Goal: Transaction & Acquisition: Purchase product/service

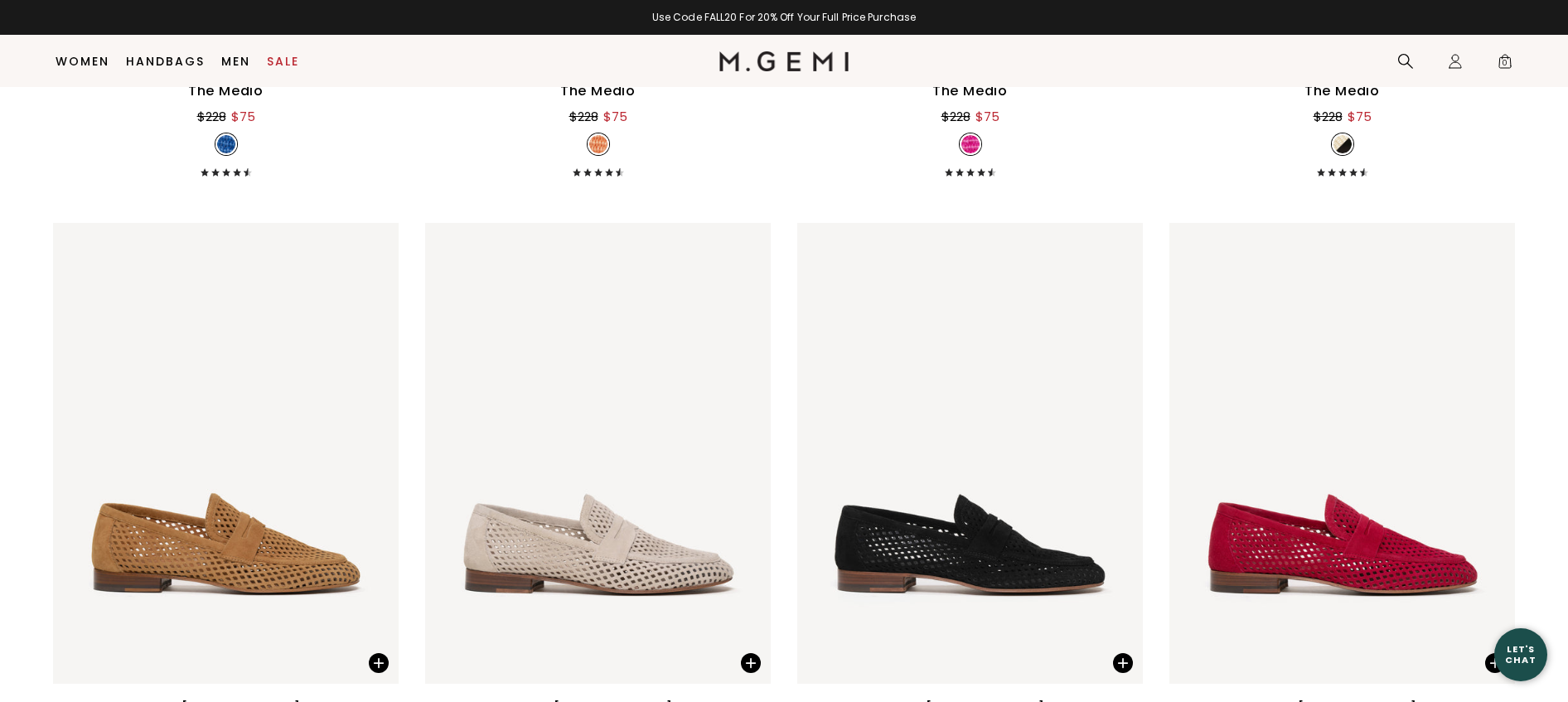
scroll to position [4355, 0]
click at [376, 662] on span at bounding box center [378, 662] width 20 height 20
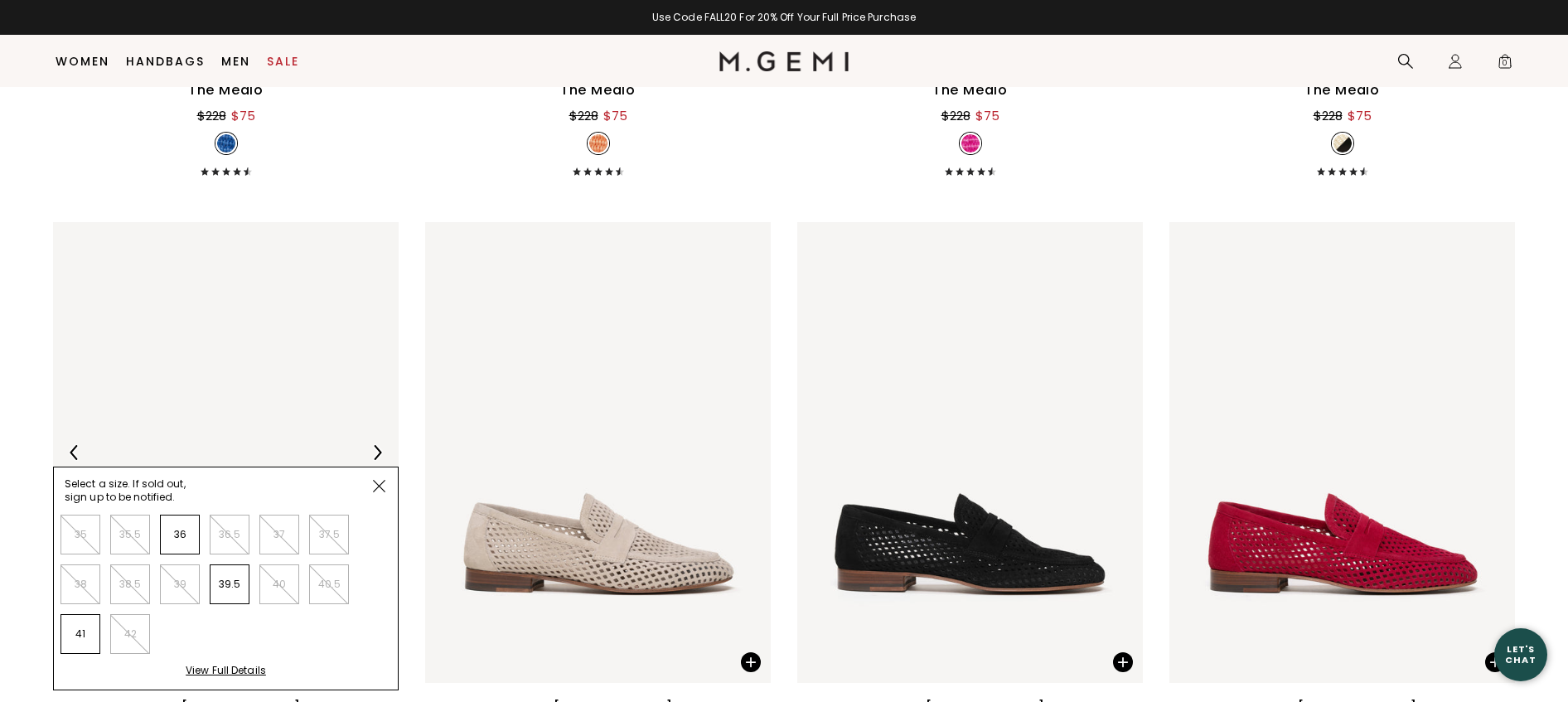
drag, startPoint x: 379, startPoint y: 483, endPoint x: 385, endPoint y: 507, distance: 24.7
click at [379, 483] on img at bounding box center [379, 486] width 12 height 12
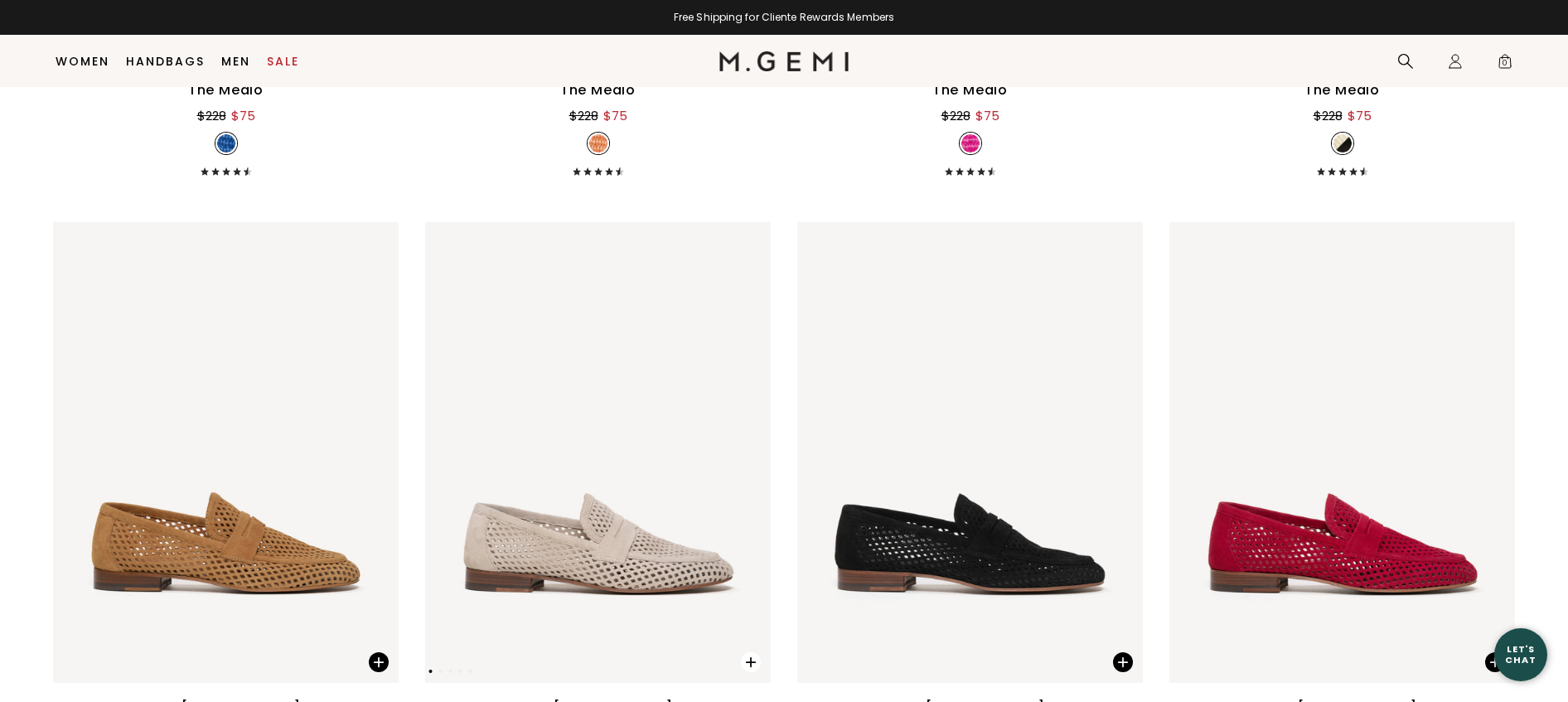
click at [753, 659] on span at bounding box center [750, 662] width 20 height 20
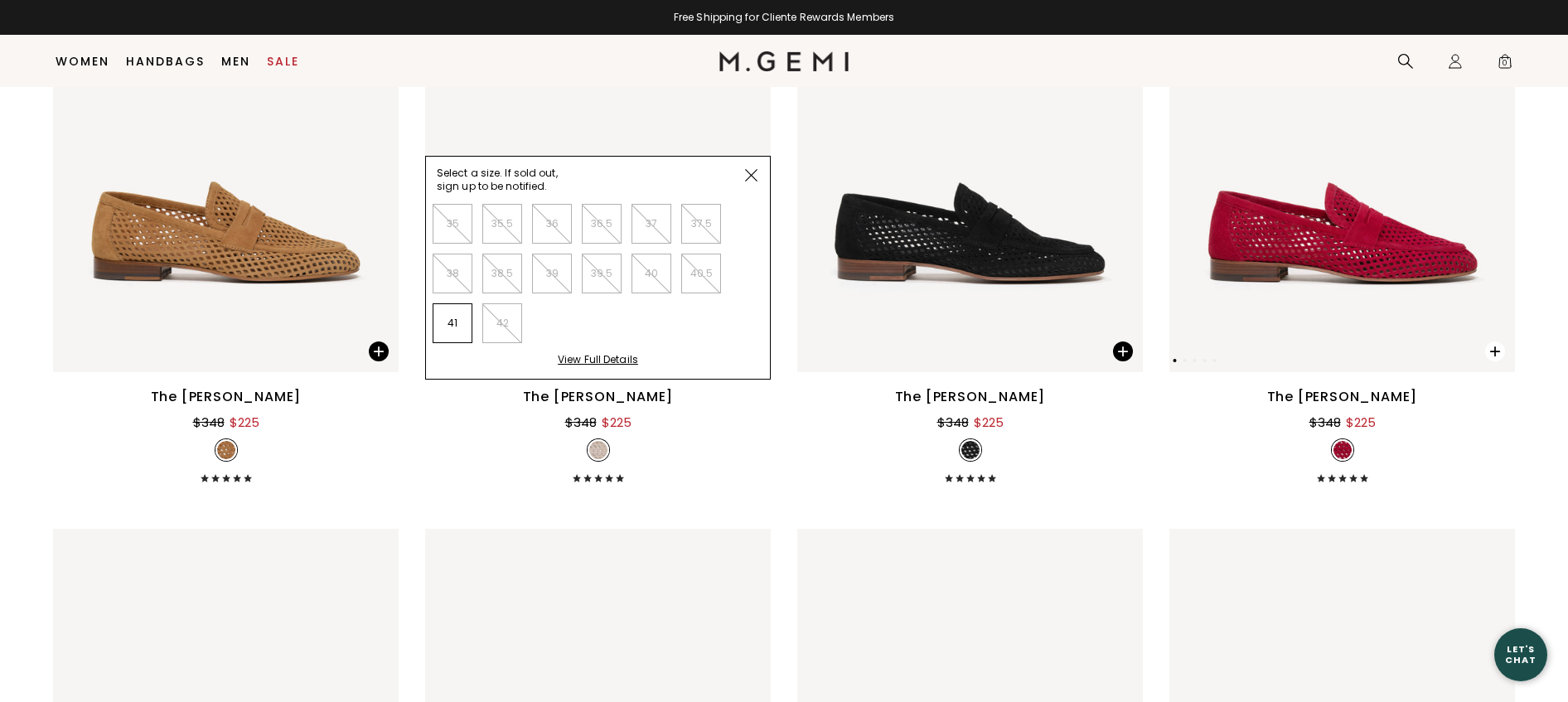
scroll to position [4667, 0]
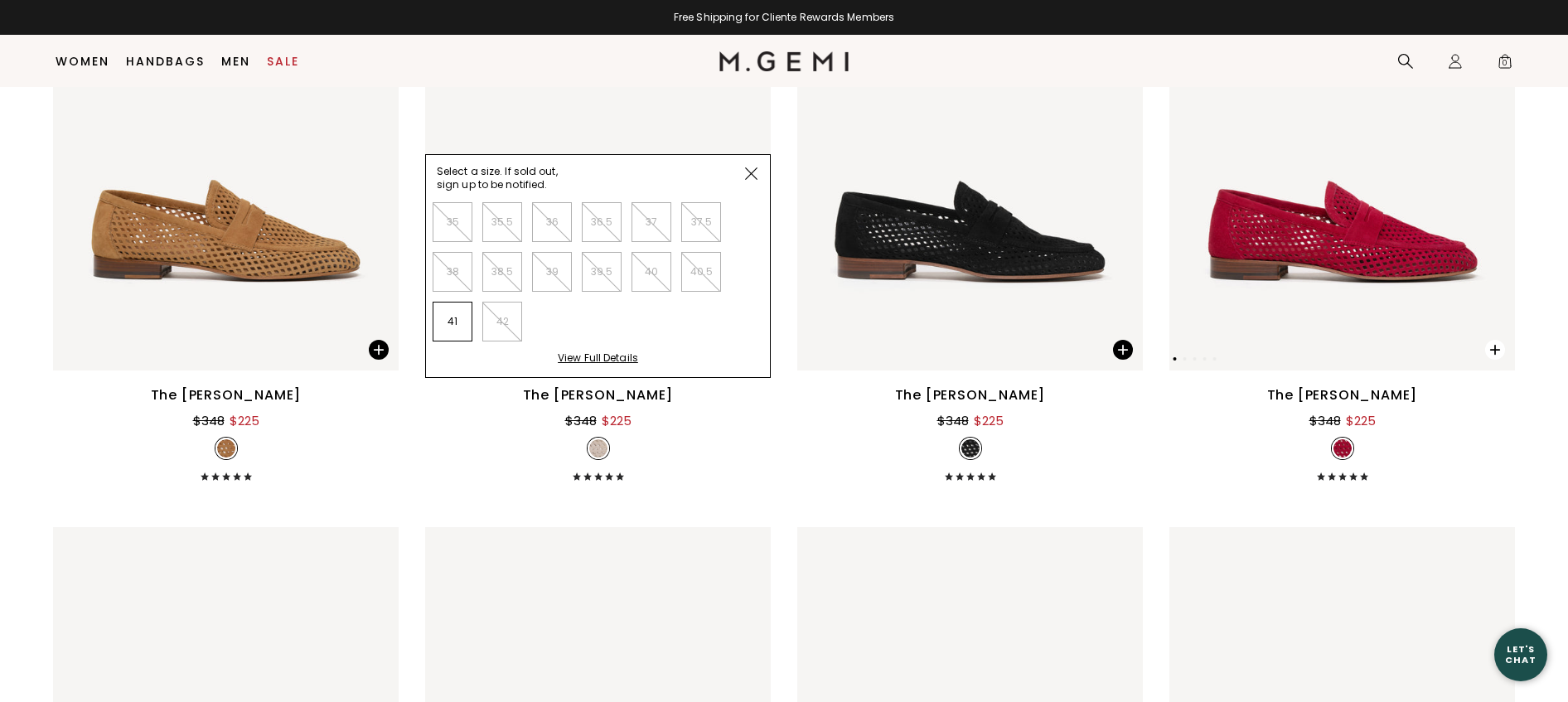
click at [1491, 345] on span at bounding box center [1494, 349] width 20 height 20
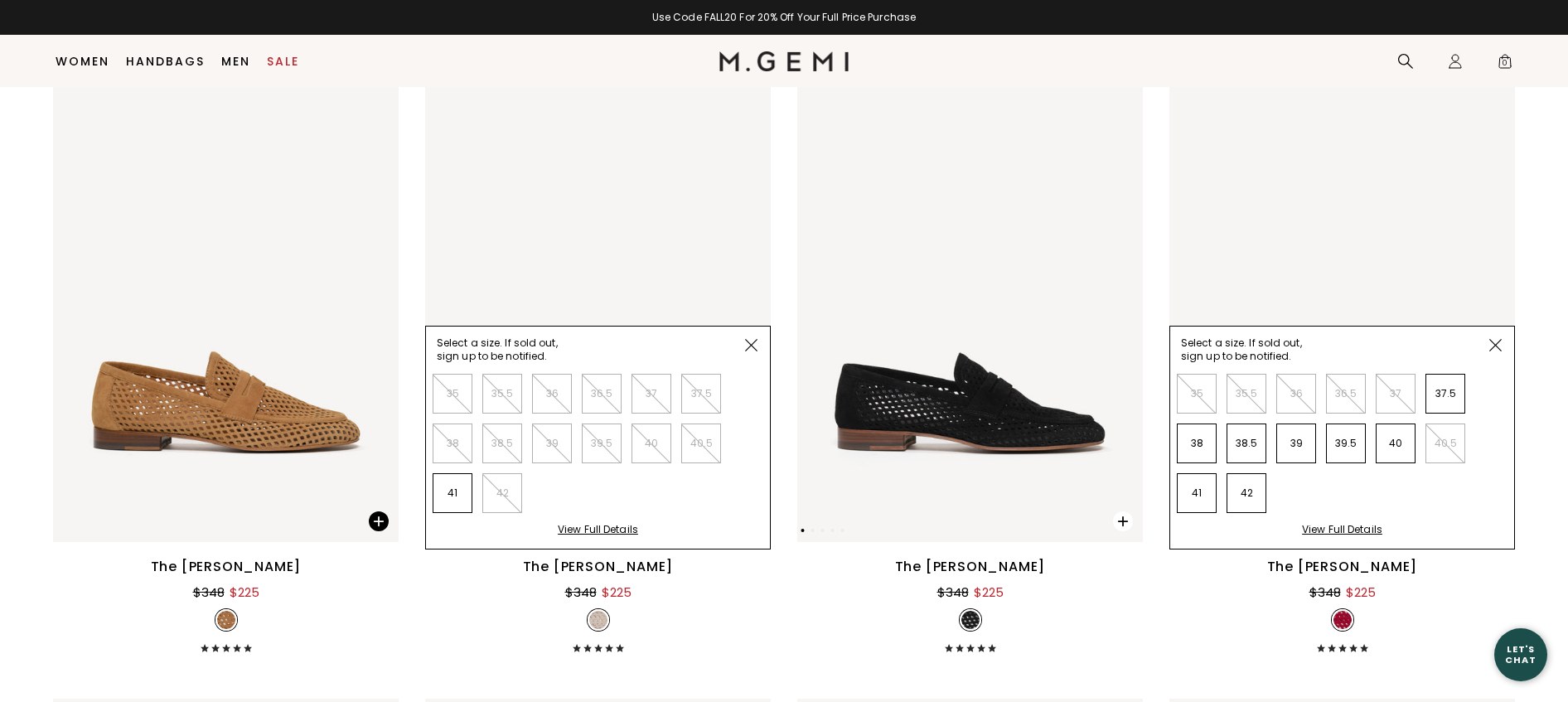
scroll to position [4458, 0]
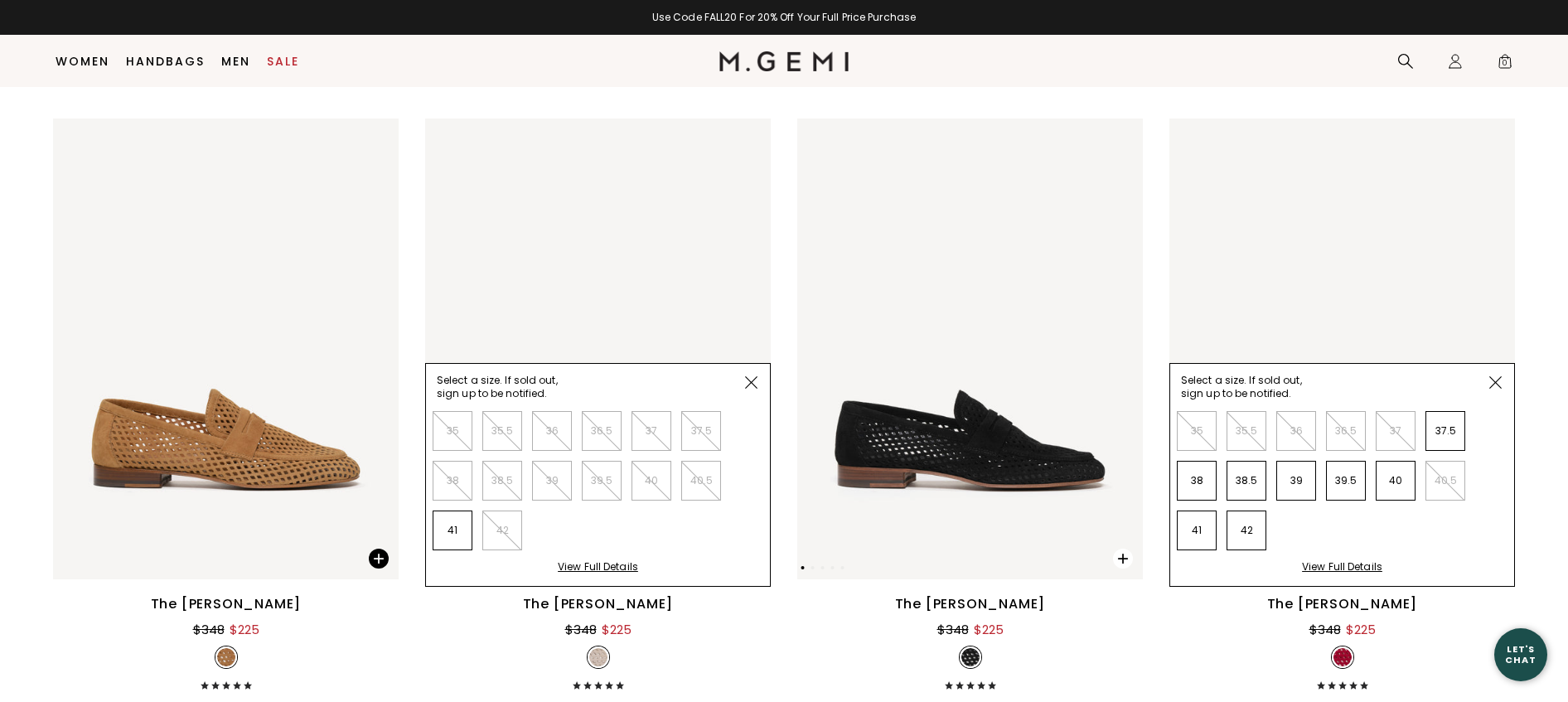
click at [1120, 555] on span at bounding box center [1122, 558] width 20 height 20
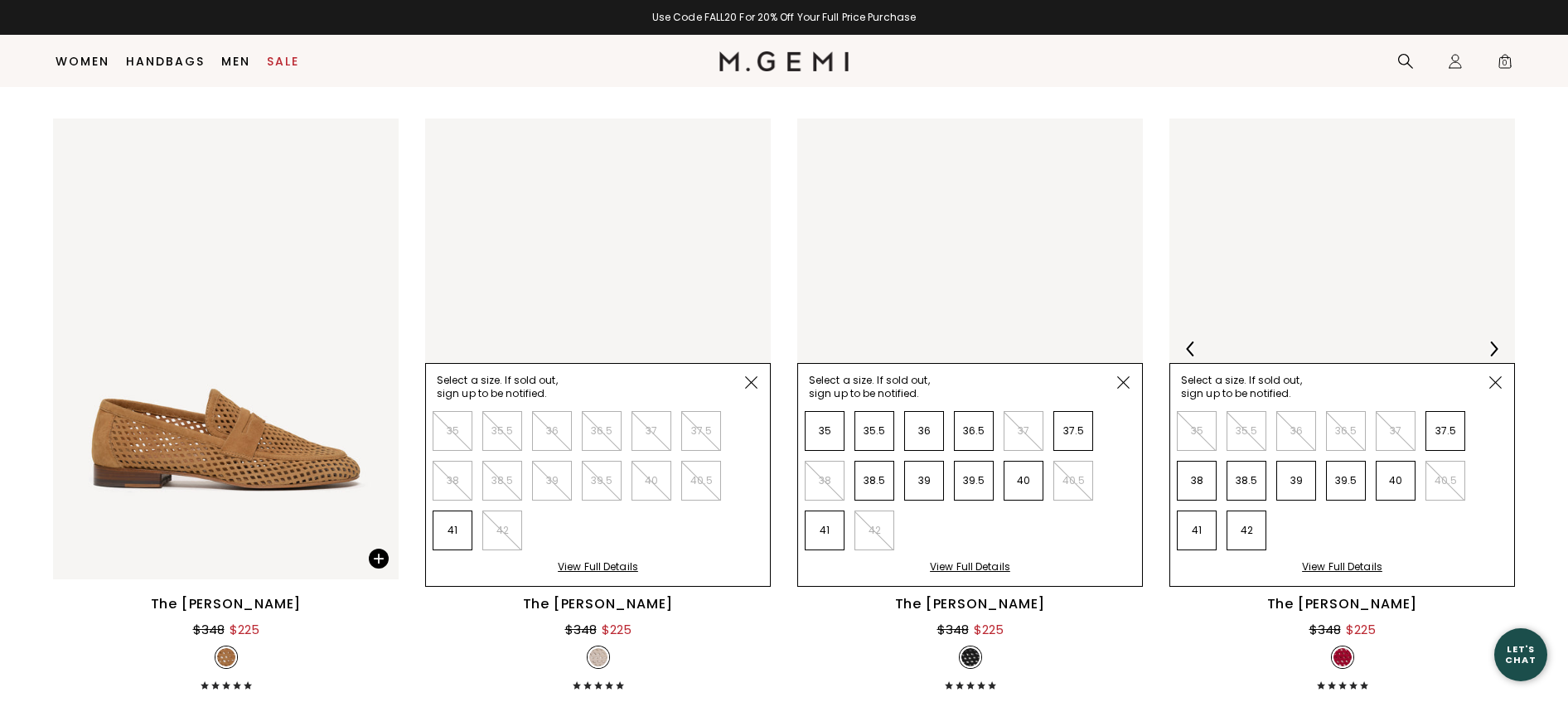
click at [1497, 377] on img at bounding box center [1495, 382] width 12 height 12
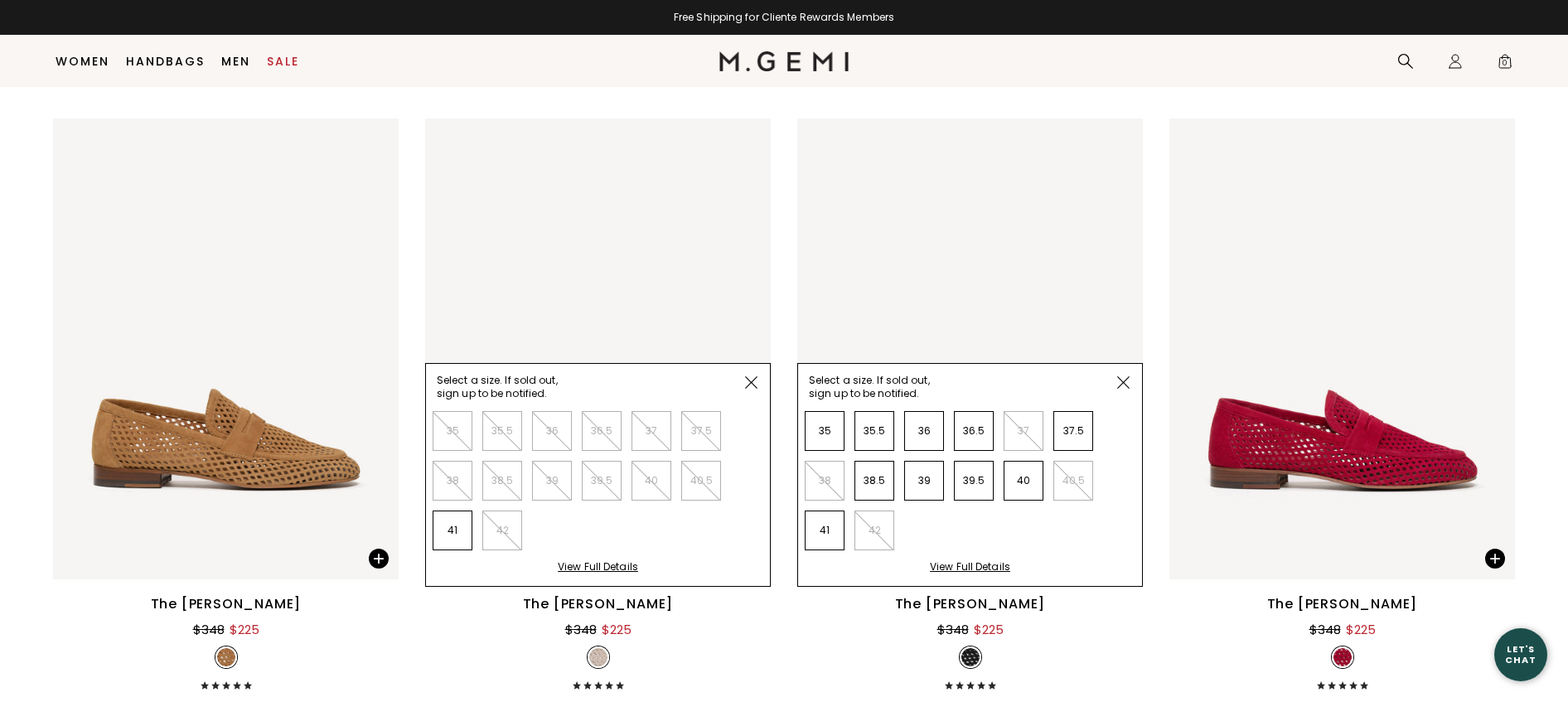
click at [1120, 378] on img at bounding box center [1123, 382] width 12 height 12
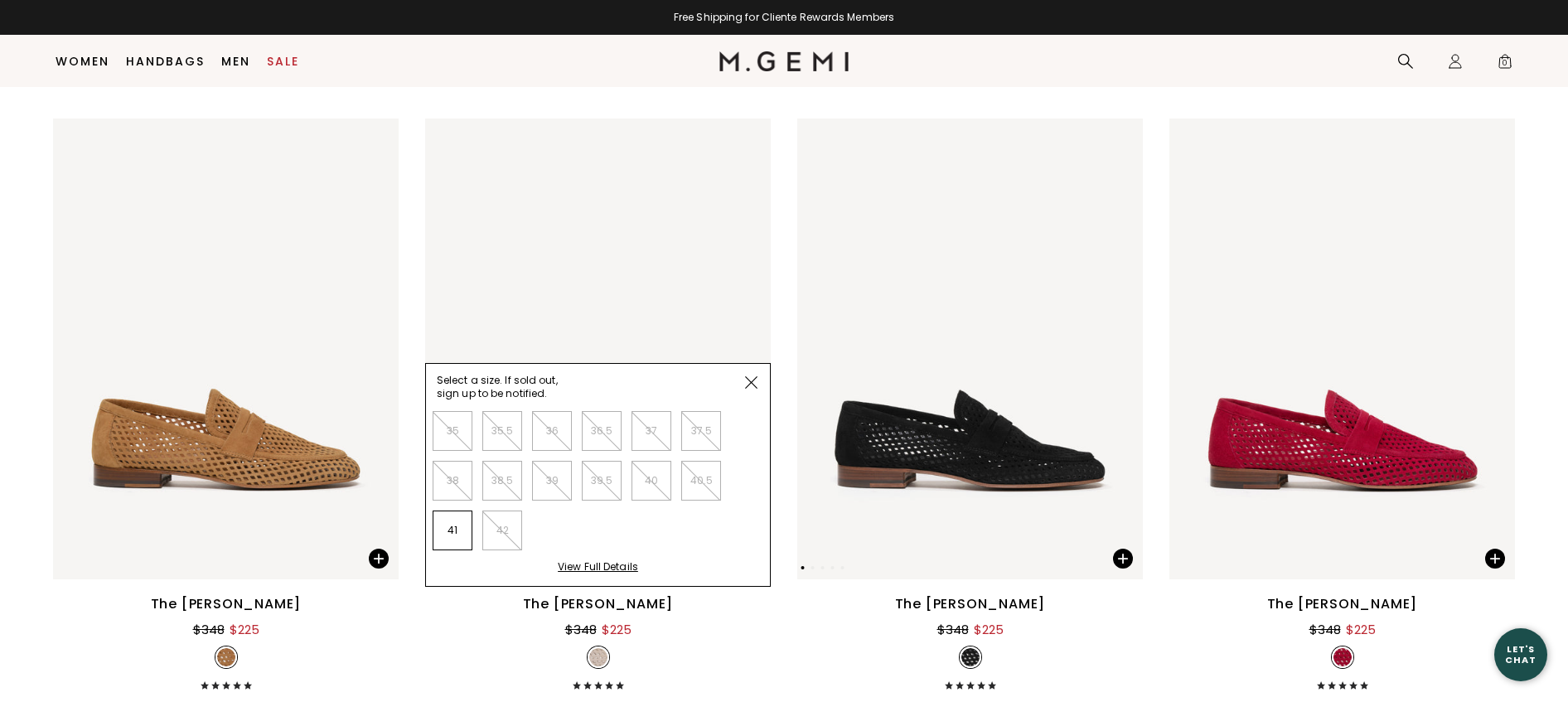
click at [754, 376] on img at bounding box center [751, 382] width 12 height 12
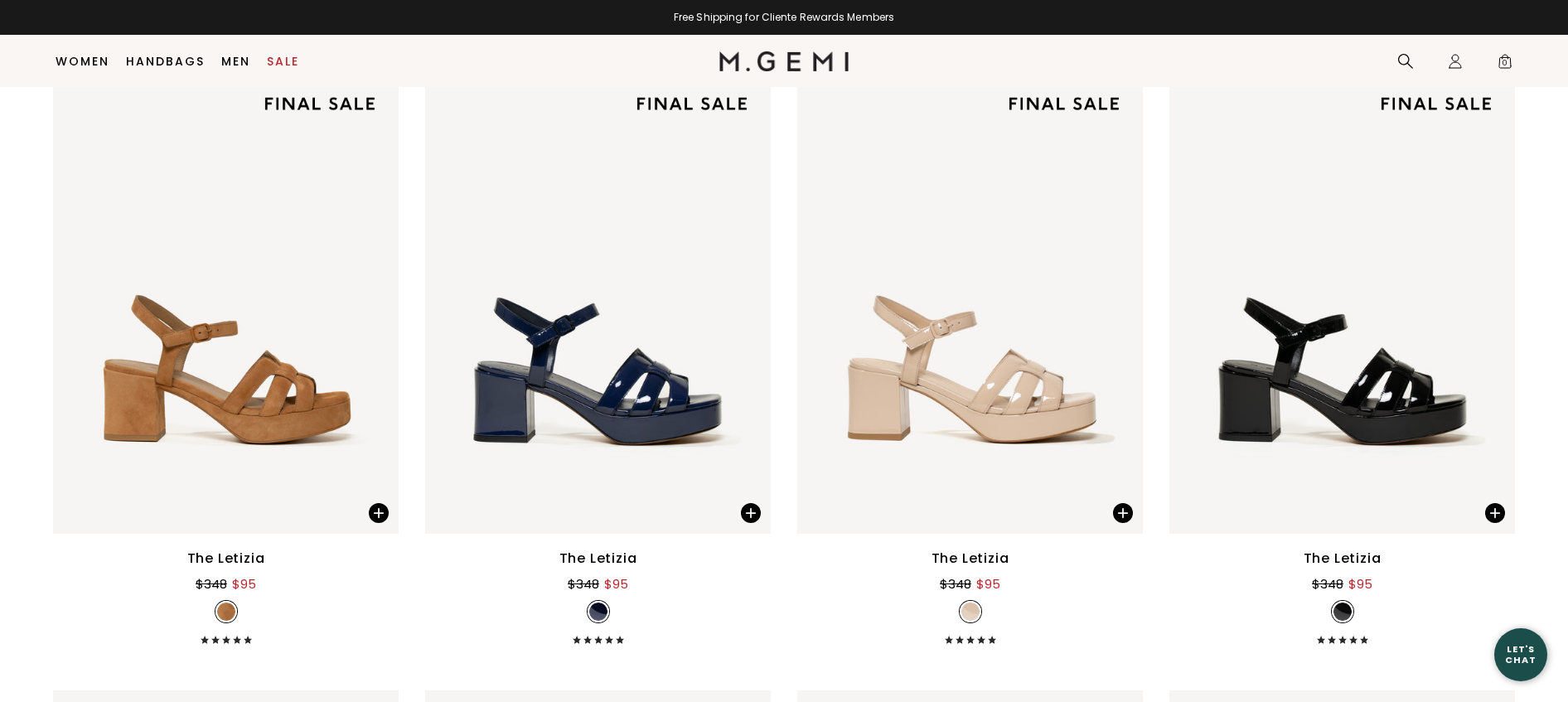
scroll to position [7593, 0]
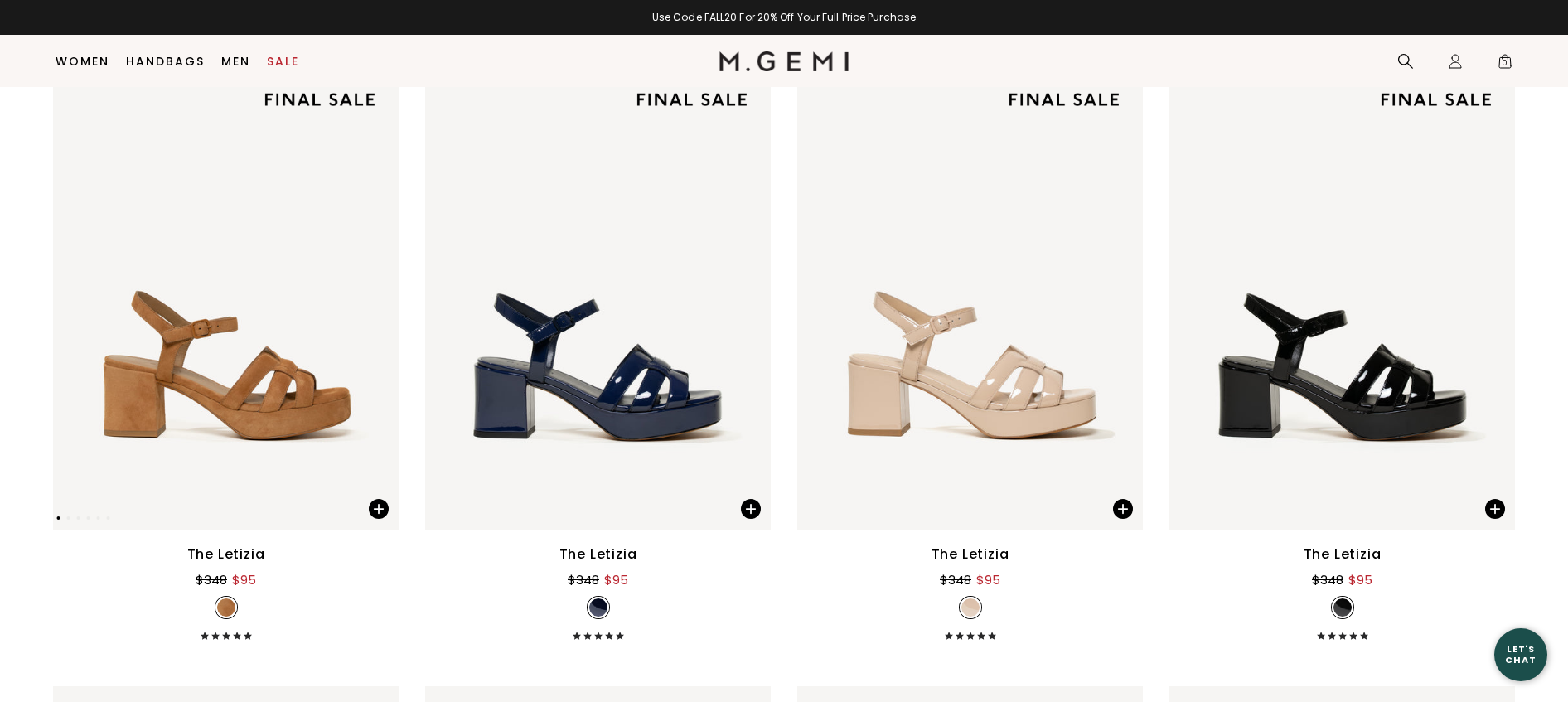
click at [381, 508] on span at bounding box center [378, 508] width 20 height 20
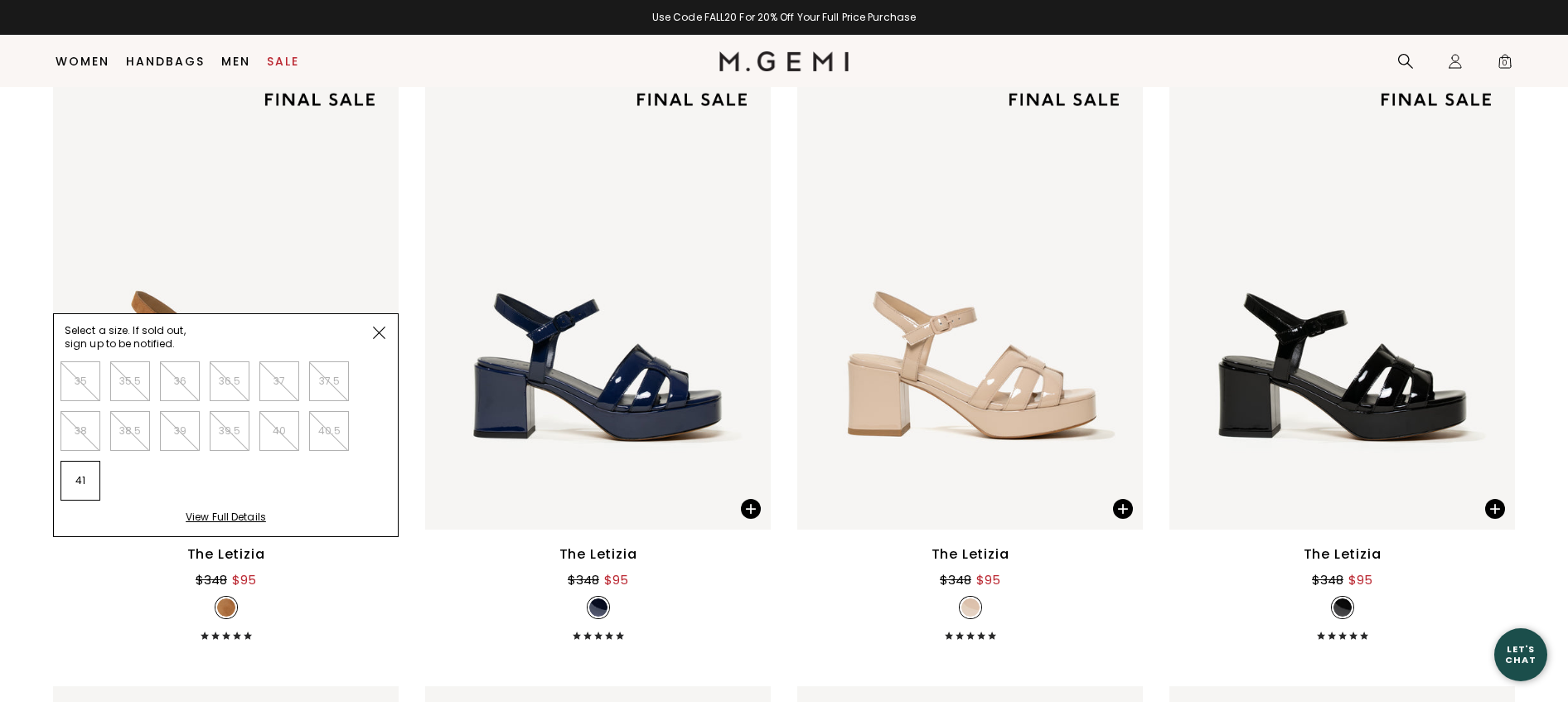
click at [376, 327] on img at bounding box center [379, 333] width 12 height 12
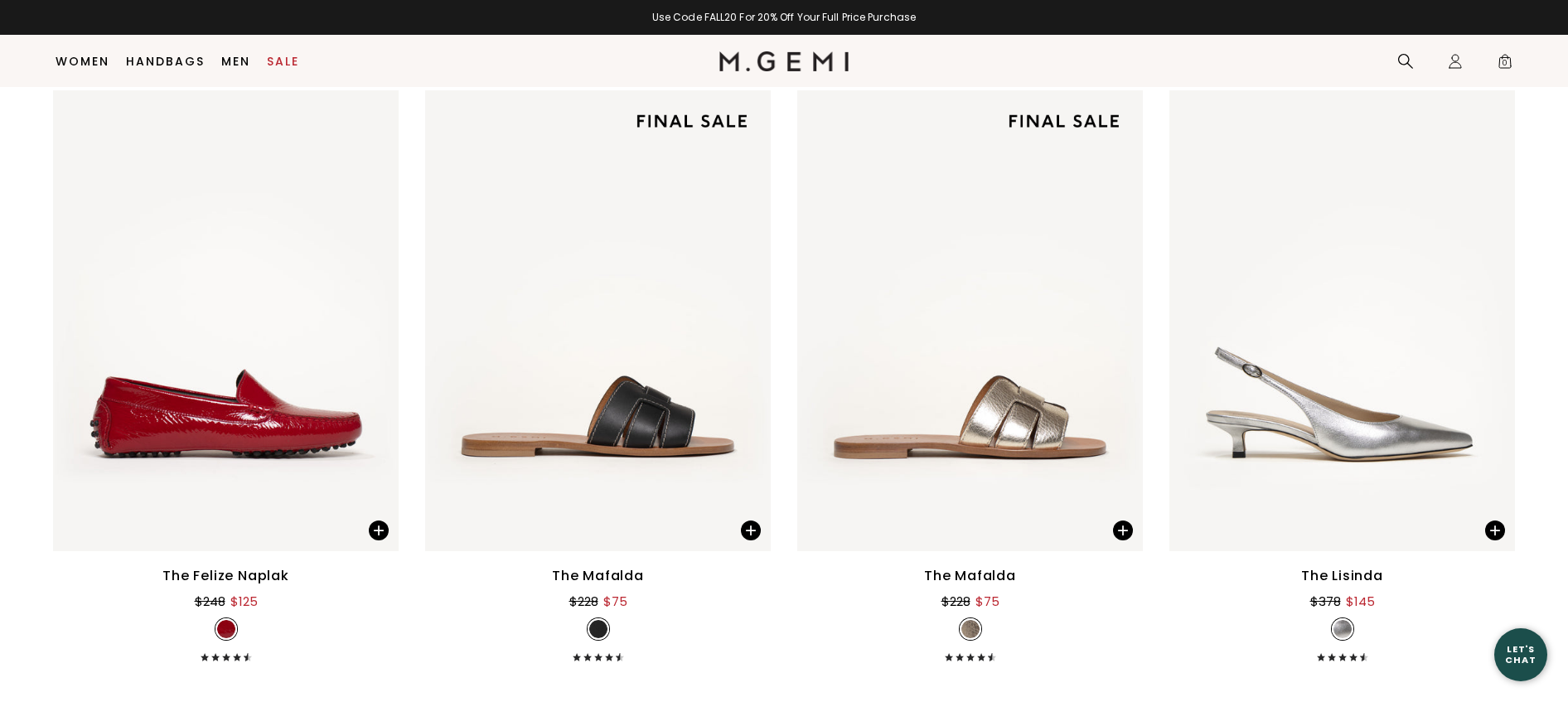
scroll to position [8195, 0]
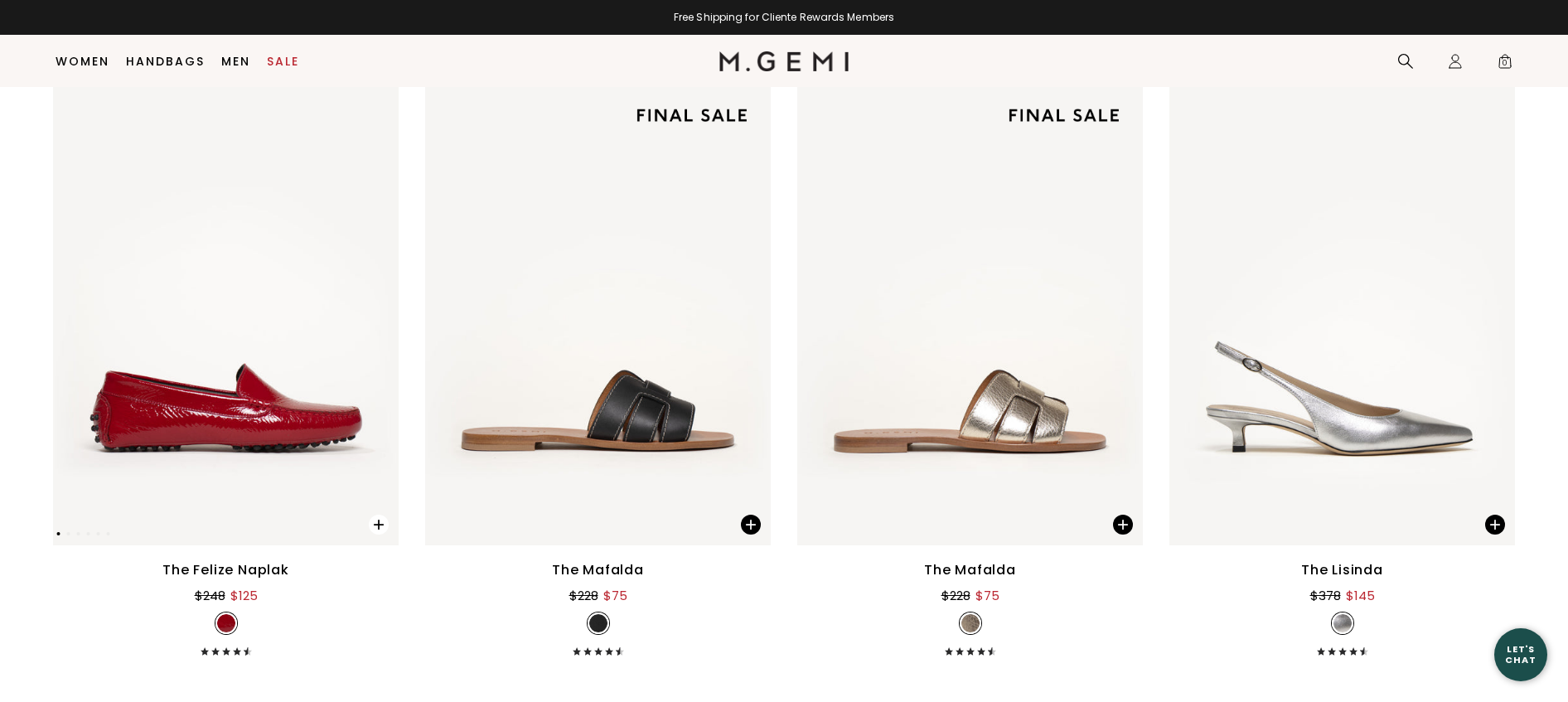
click at [377, 516] on span at bounding box center [378, 524] width 20 height 20
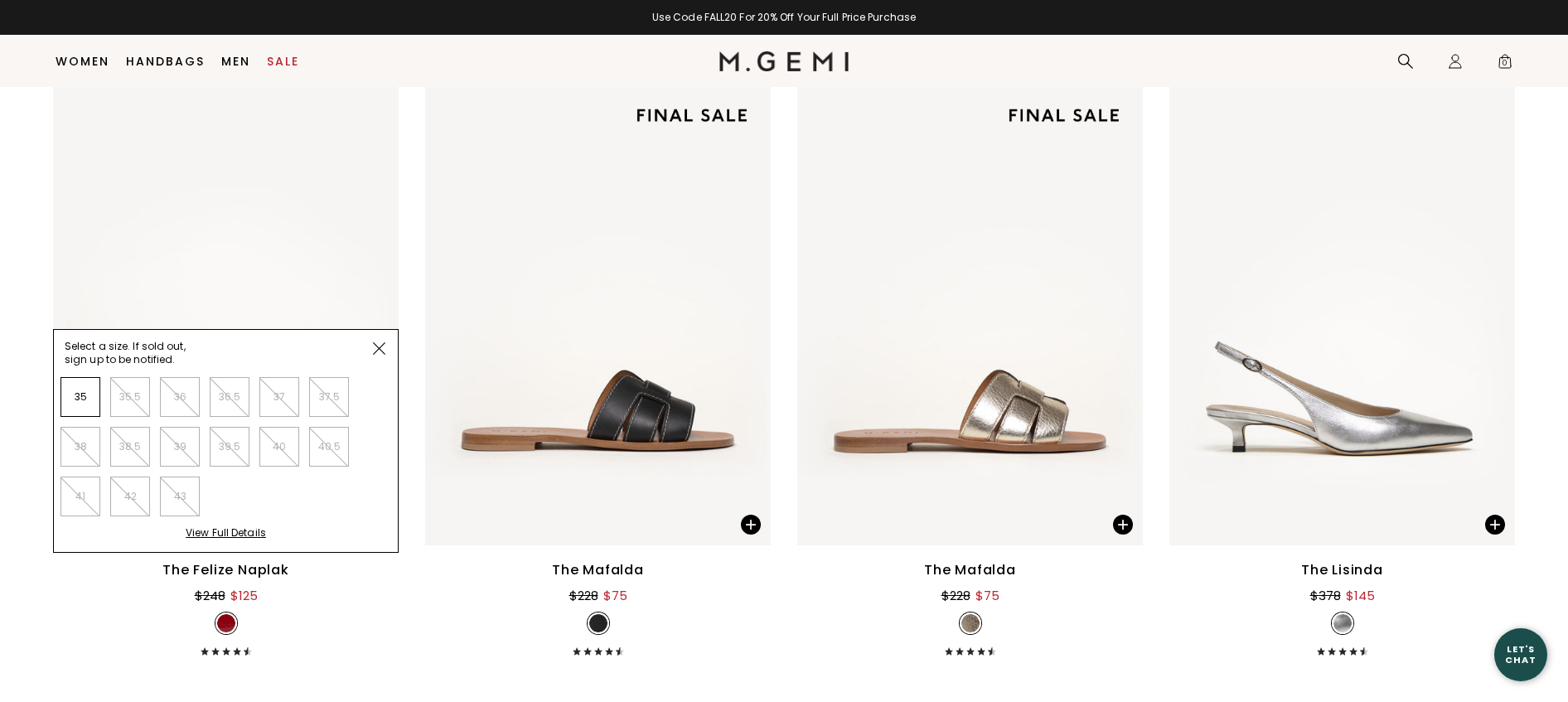
click at [378, 345] on img at bounding box center [379, 348] width 12 height 12
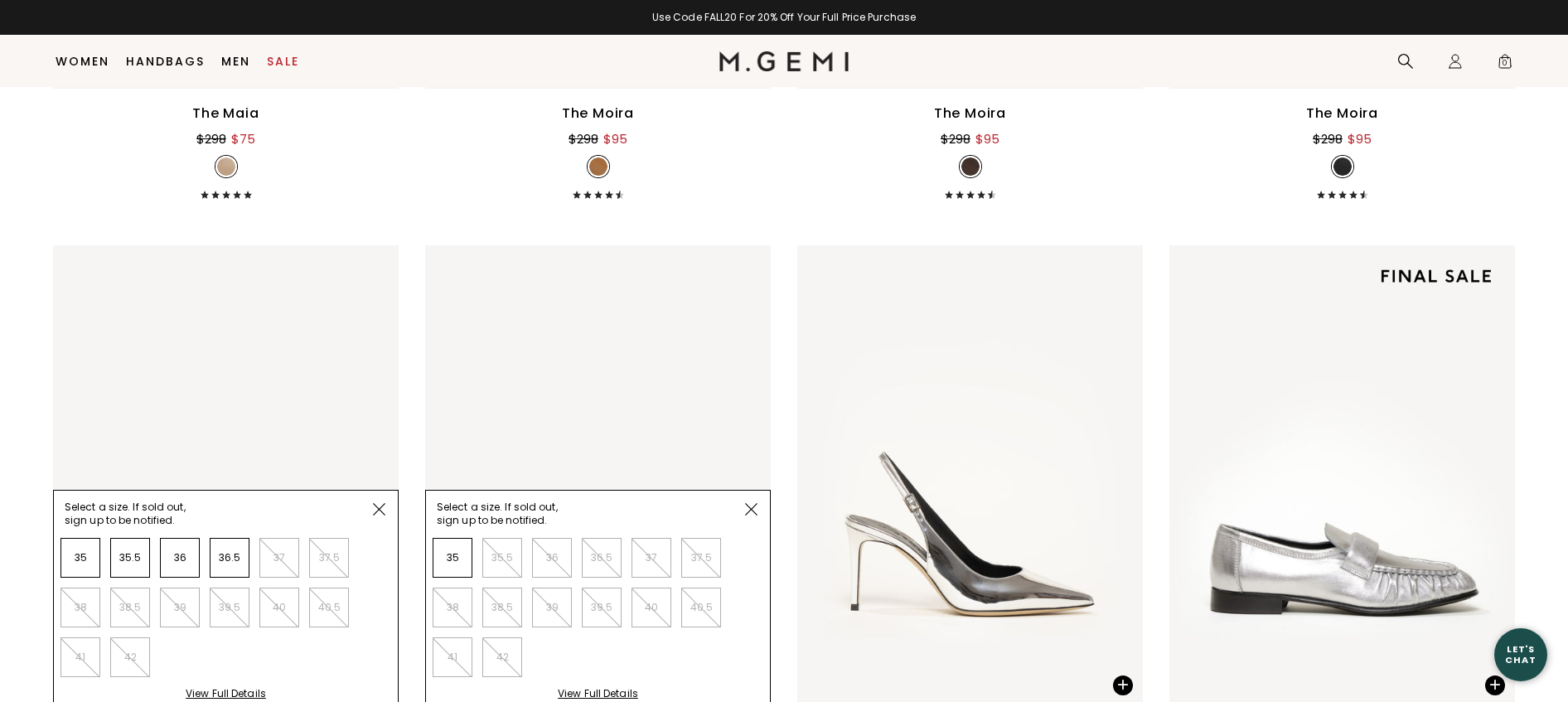
scroll to position [12355, 0]
click at [753, 506] on img at bounding box center [751, 508] width 12 height 12
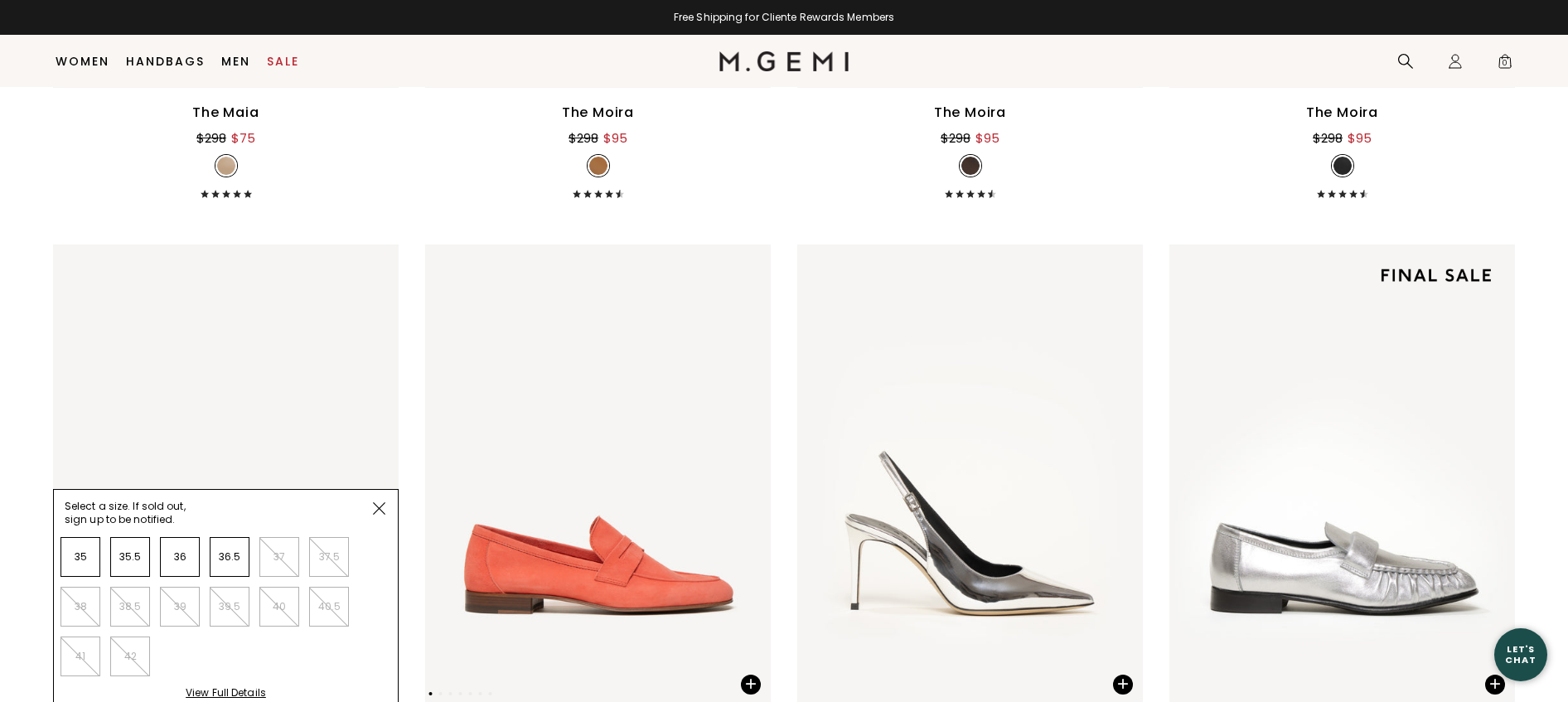
click at [380, 502] on img at bounding box center [379, 508] width 12 height 12
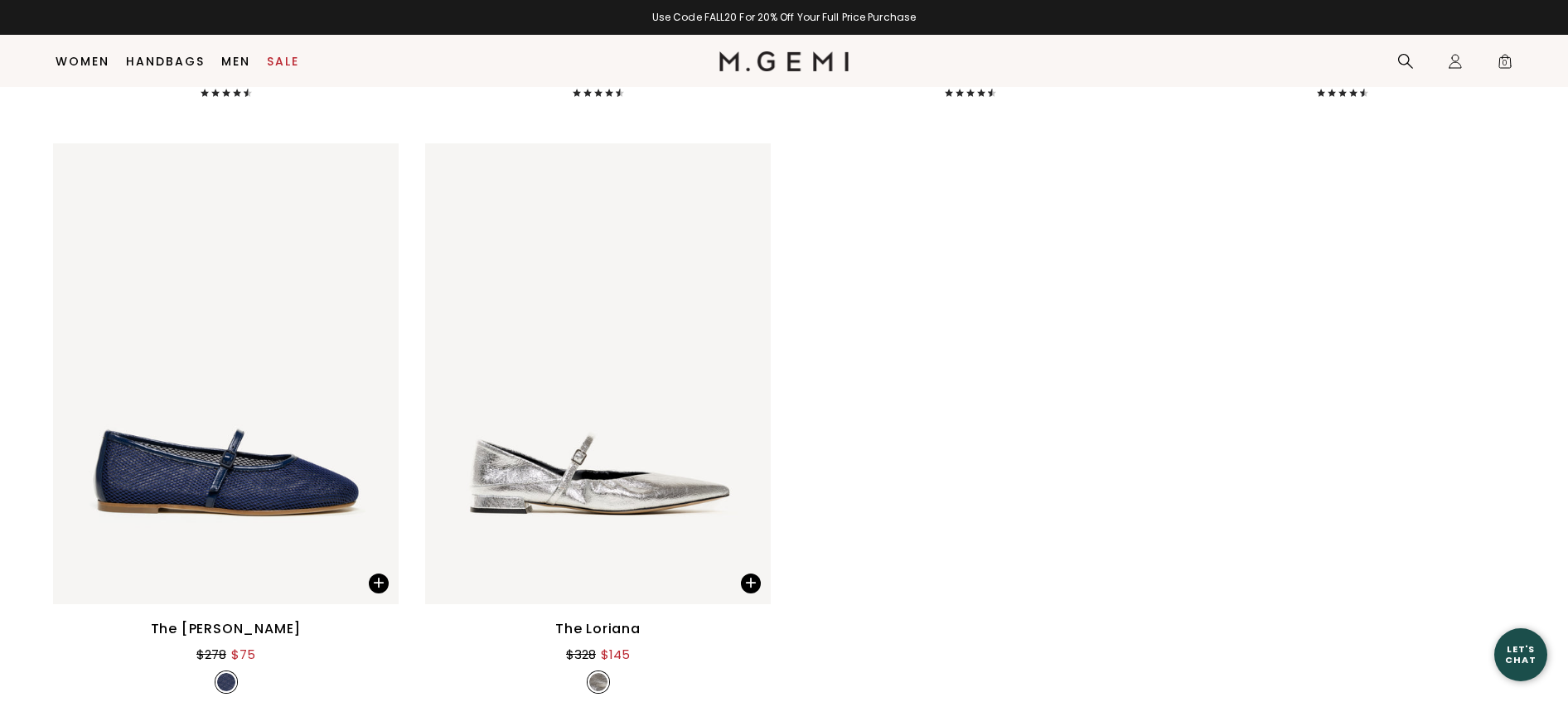
scroll to position [13692, 0]
click at [377, 575] on span at bounding box center [378, 581] width 20 height 20
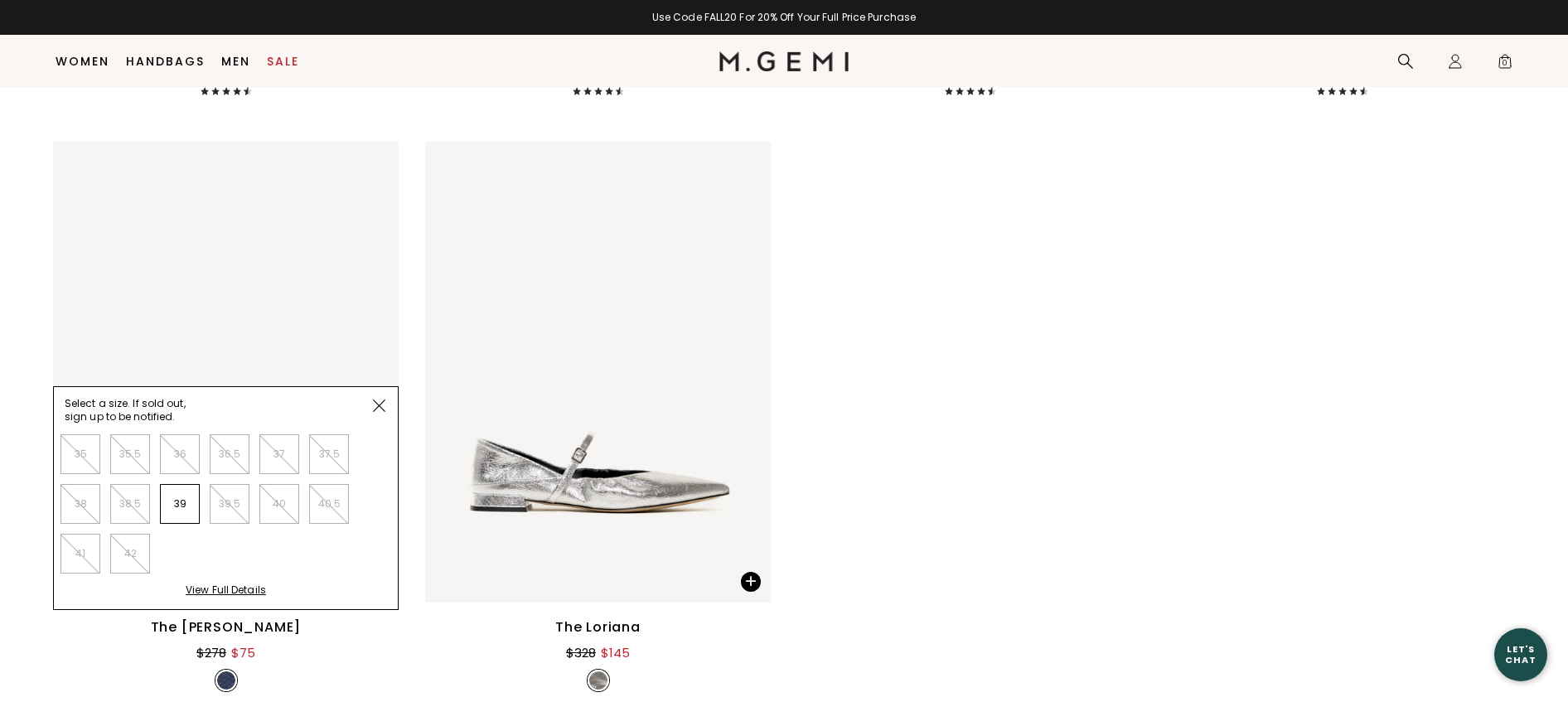
click at [384, 405] on img at bounding box center [379, 405] width 12 height 12
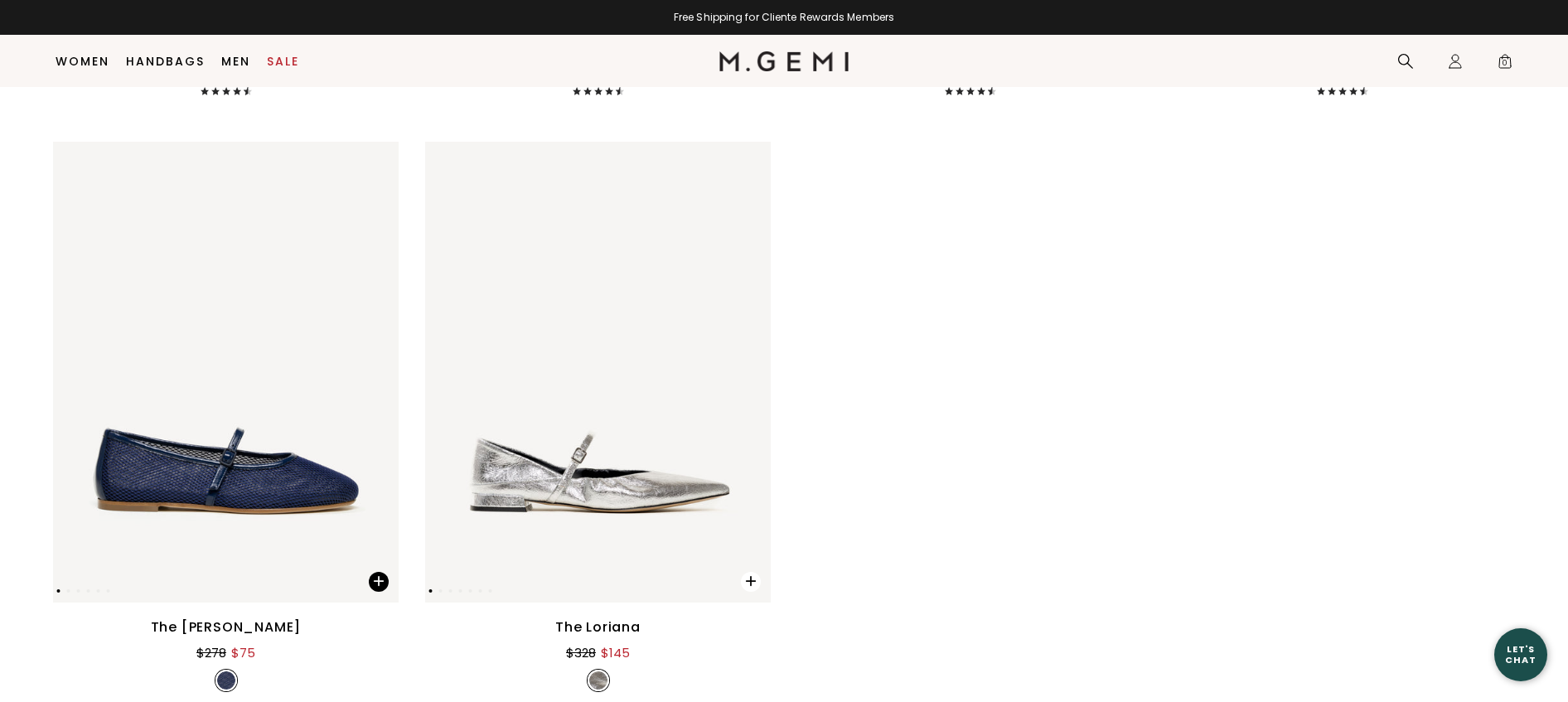
click at [760, 582] on span at bounding box center [742, 577] width 57 height 52
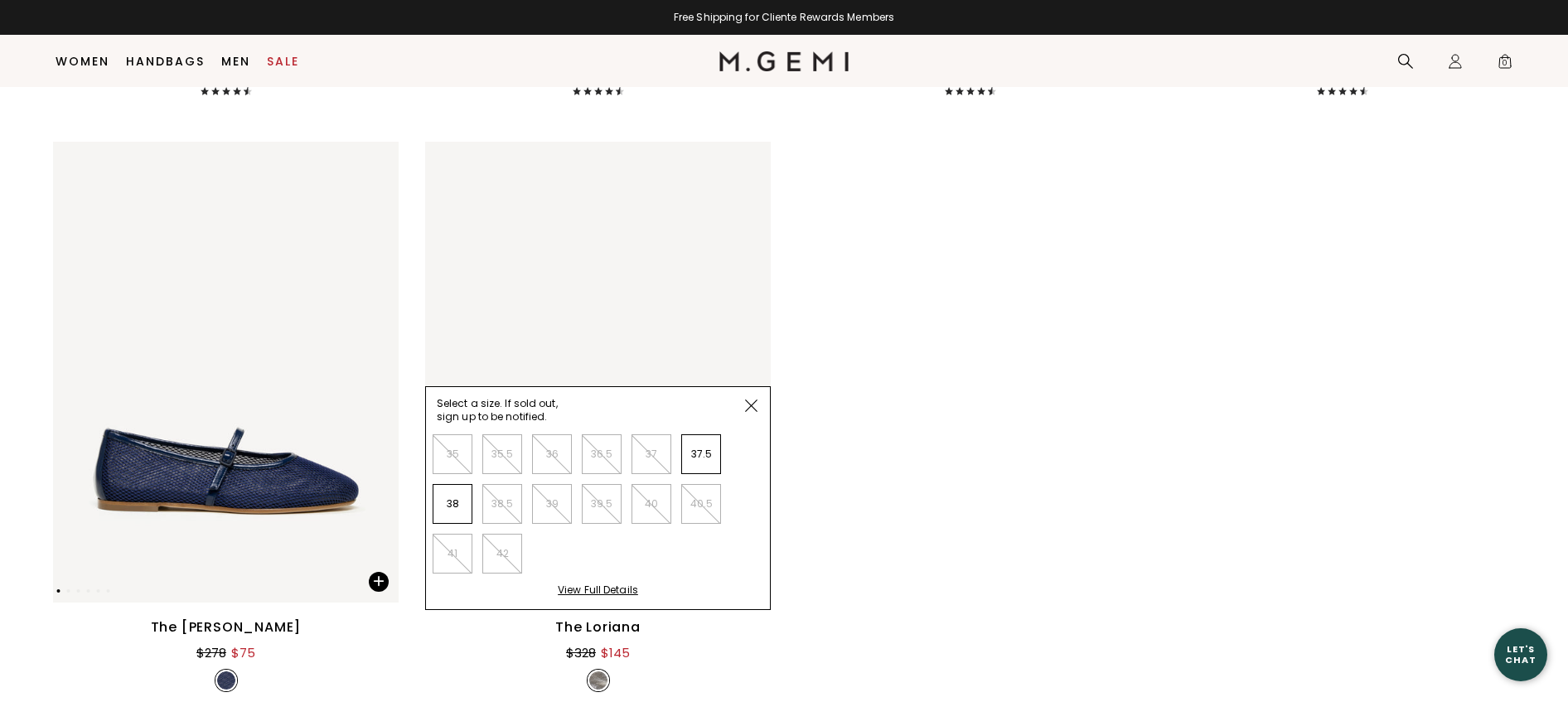
click at [758, 404] on span at bounding box center [750, 405] width 37 height 37
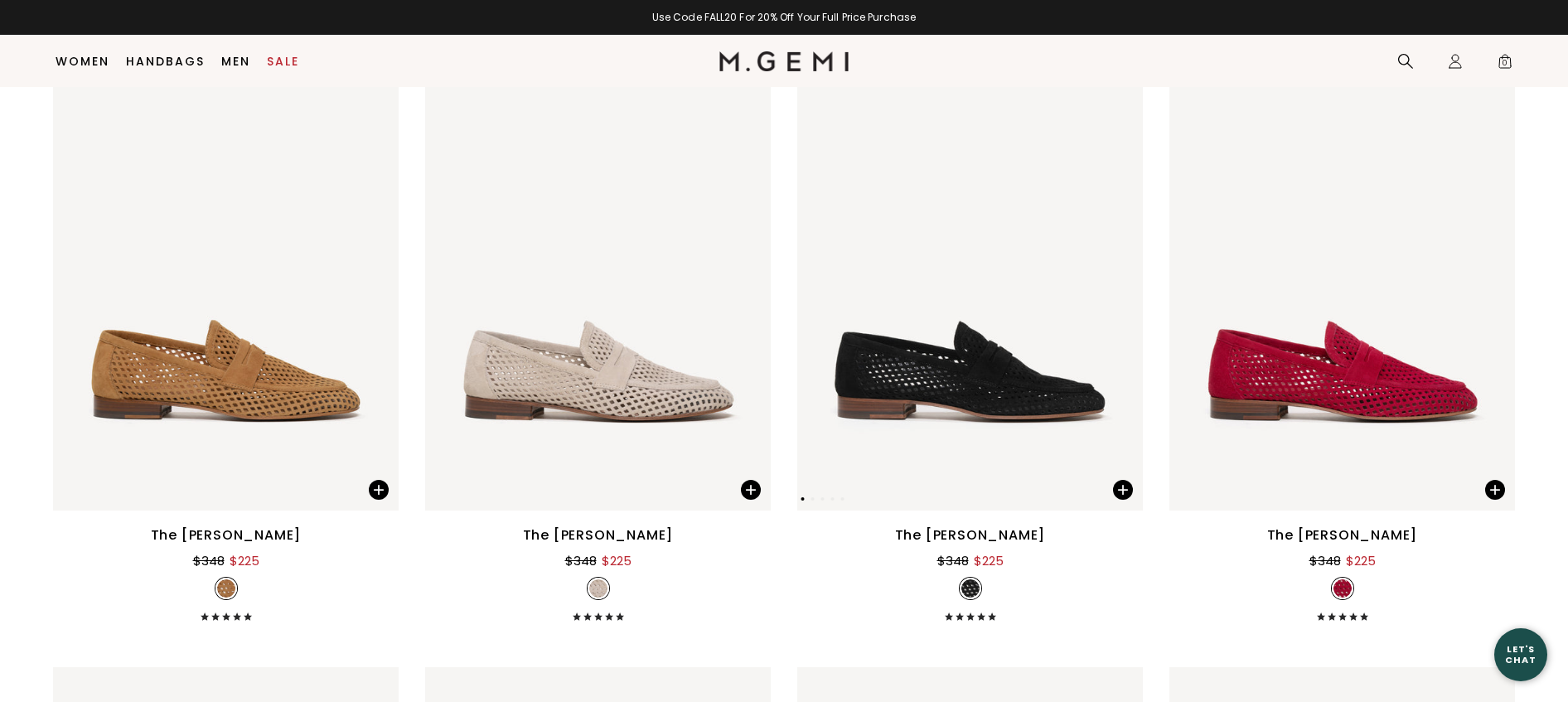
scroll to position [4521, 0]
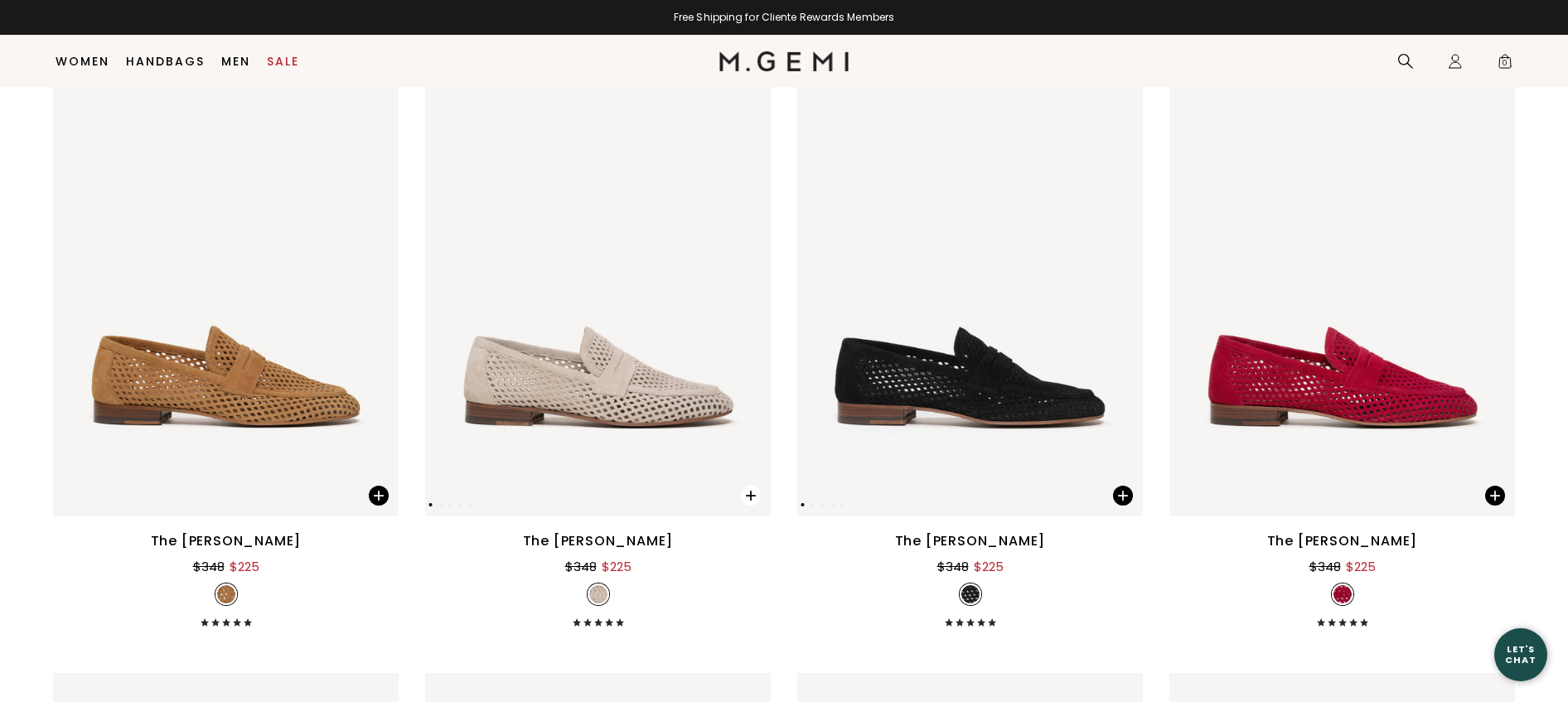
click at [749, 496] on span at bounding box center [750, 495] width 20 height 20
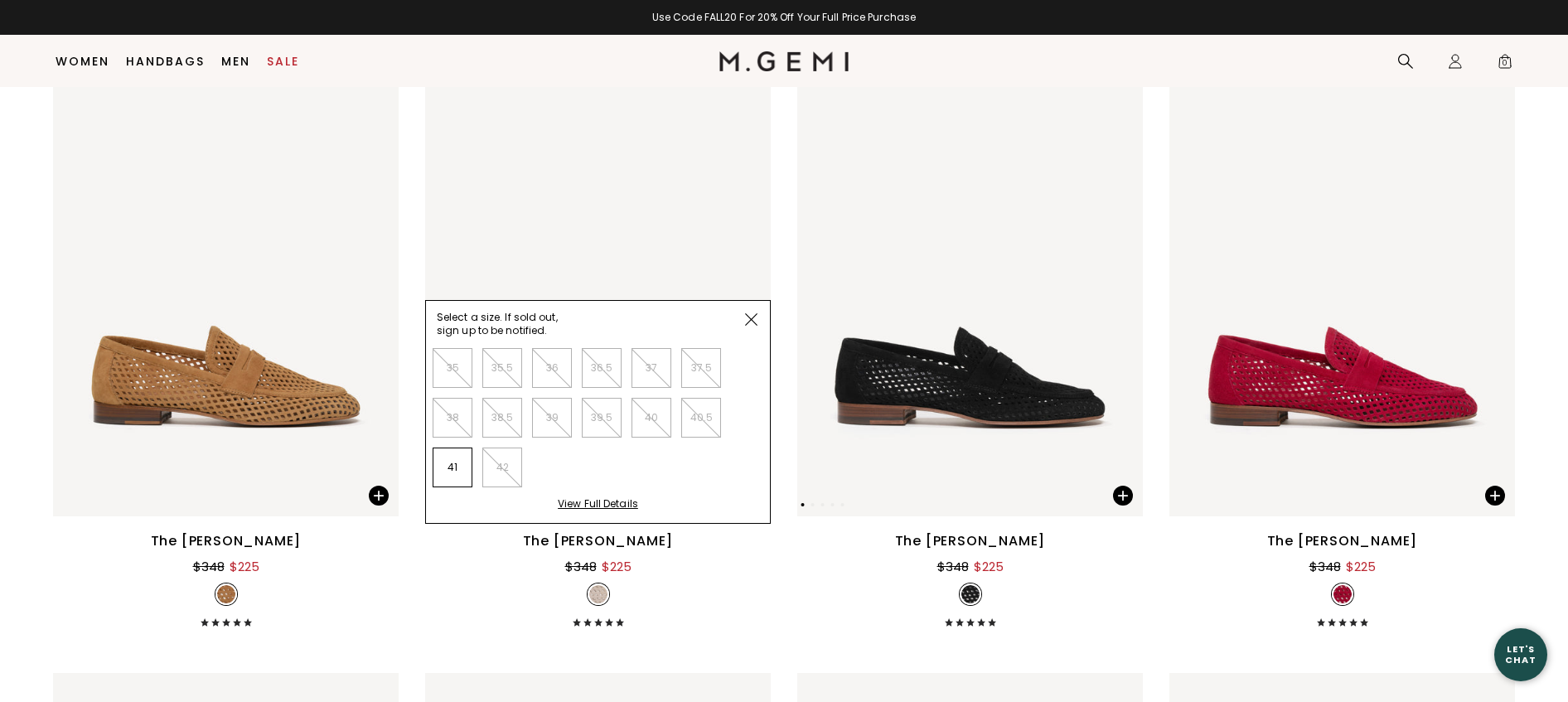
click at [748, 314] on img at bounding box center [751, 319] width 12 height 12
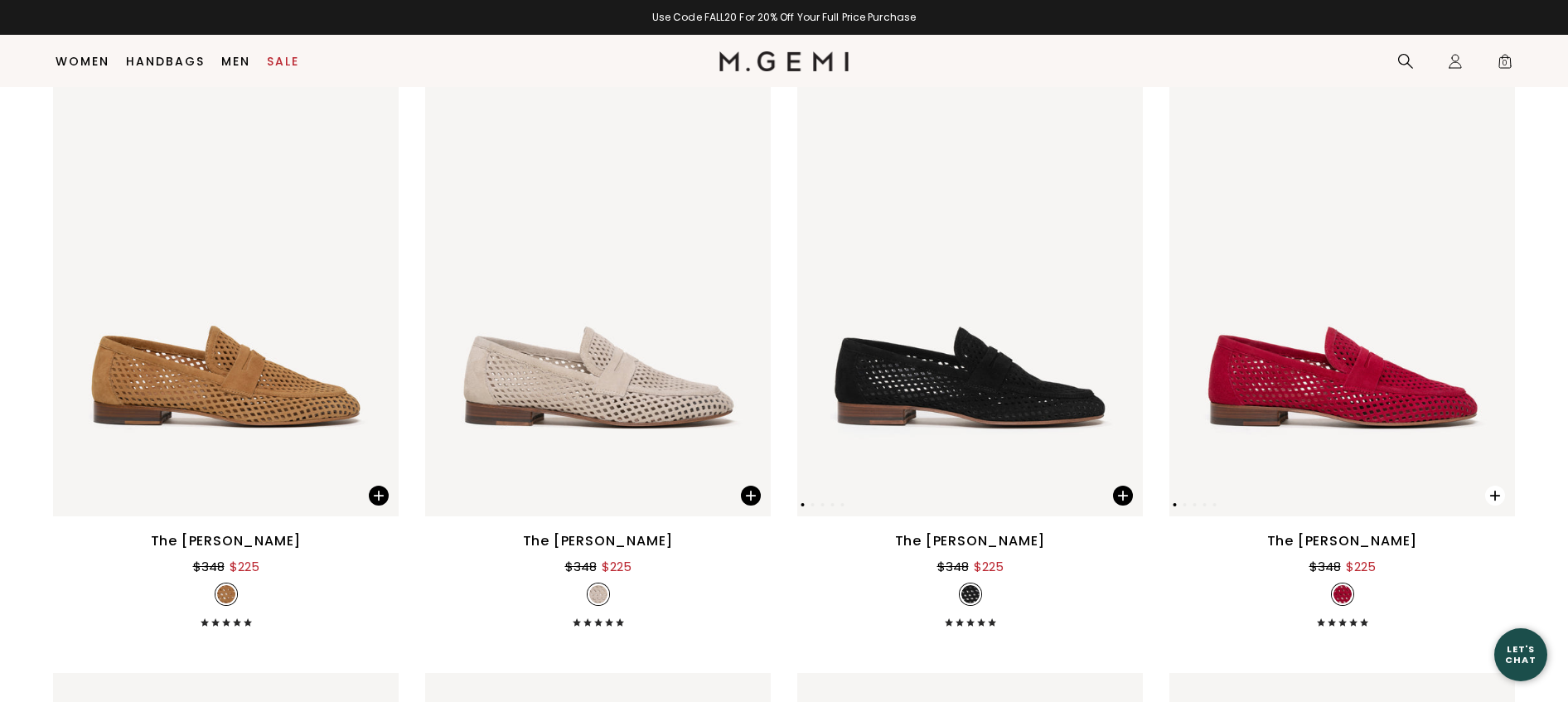
click at [1495, 489] on span at bounding box center [1494, 495] width 20 height 20
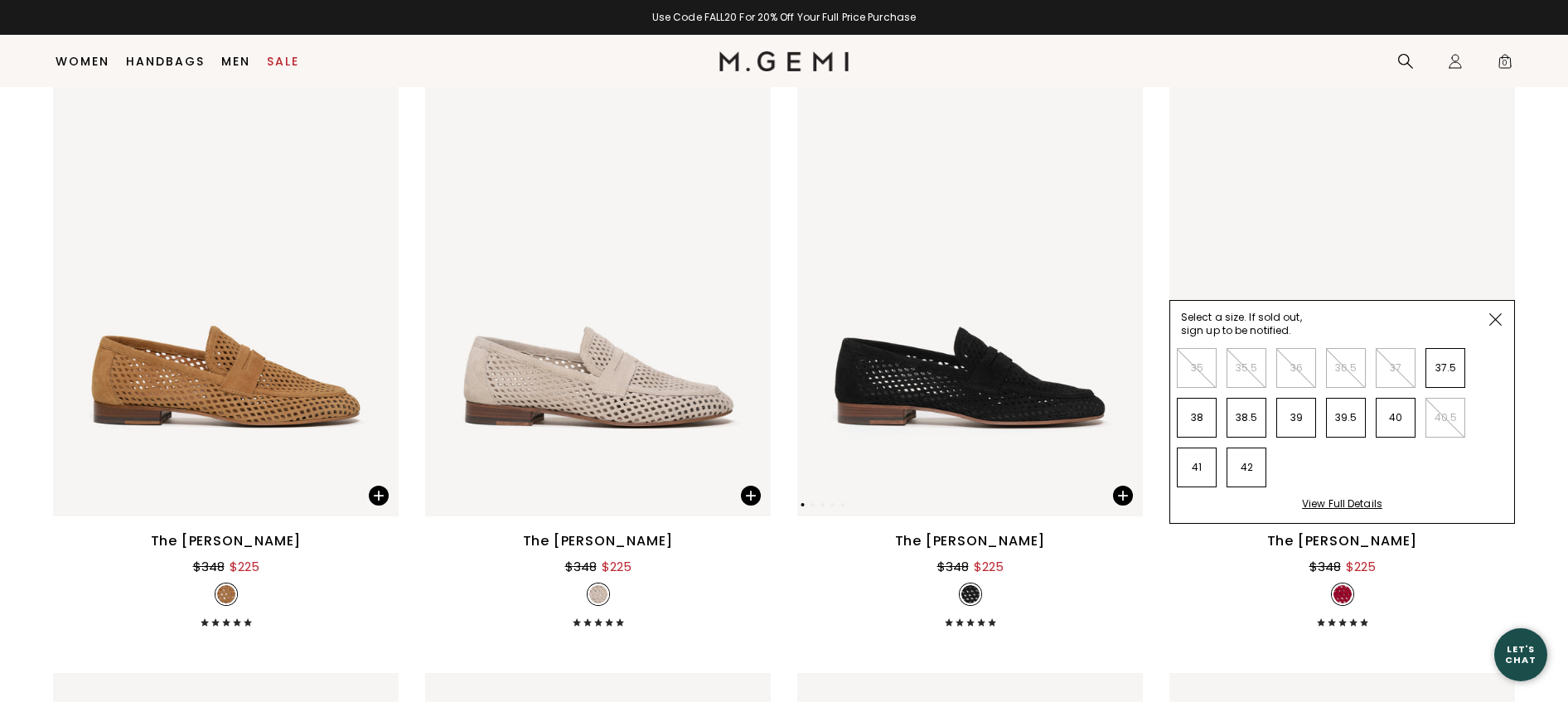
click at [1497, 320] on img at bounding box center [1495, 319] width 12 height 12
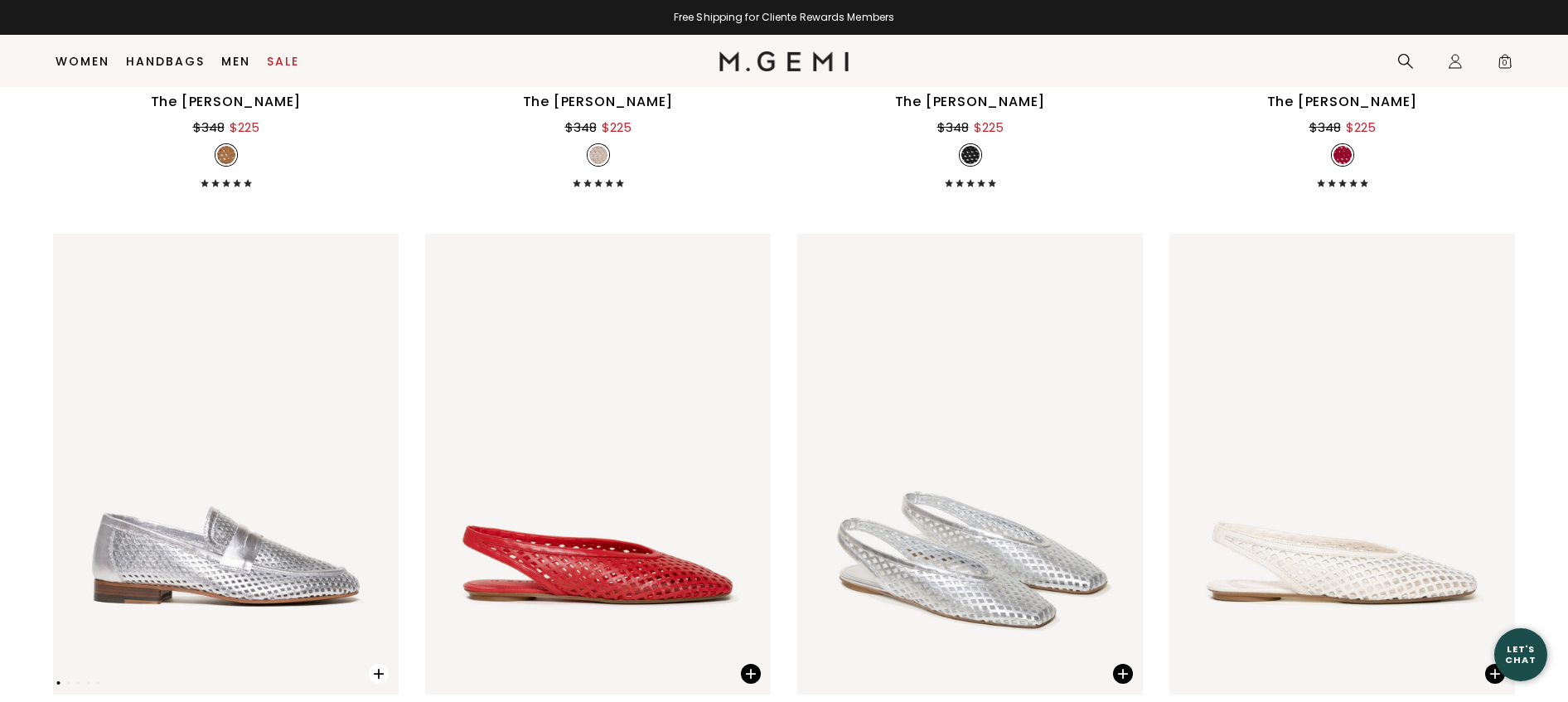
scroll to position [4961, 0]
click at [375, 666] on span at bounding box center [378, 672] width 20 height 20
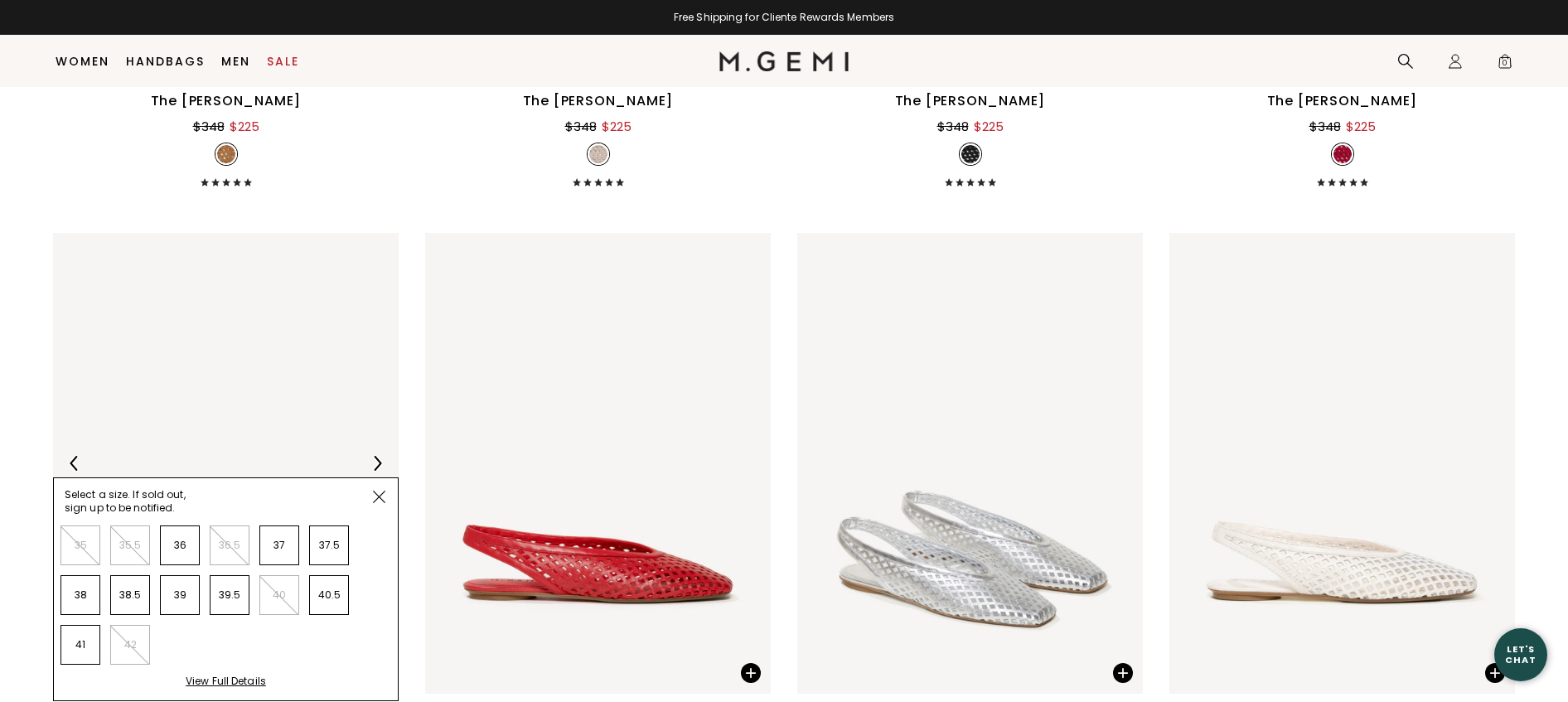
click at [381, 500] on img at bounding box center [379, 496] width 12 height 12
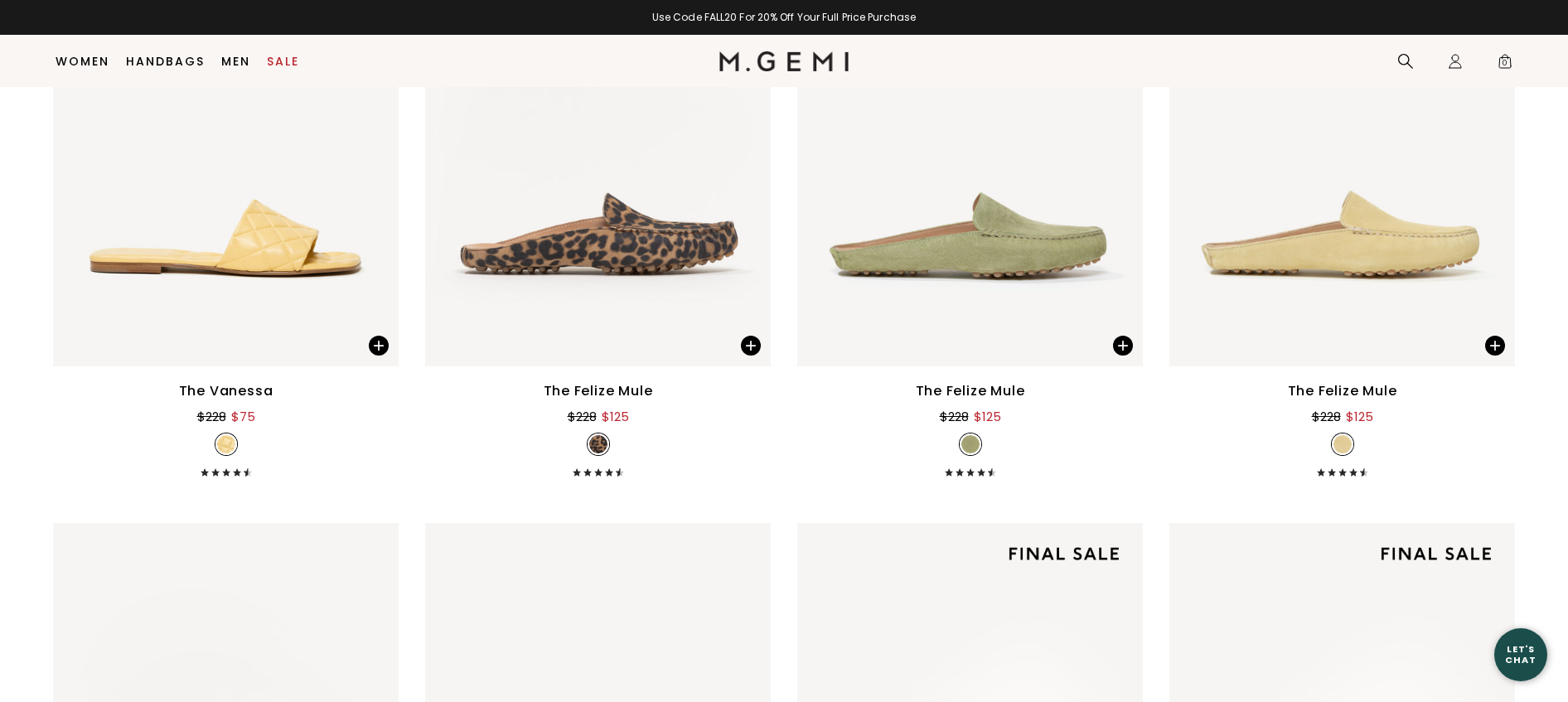
scroll to position [2200, 0]
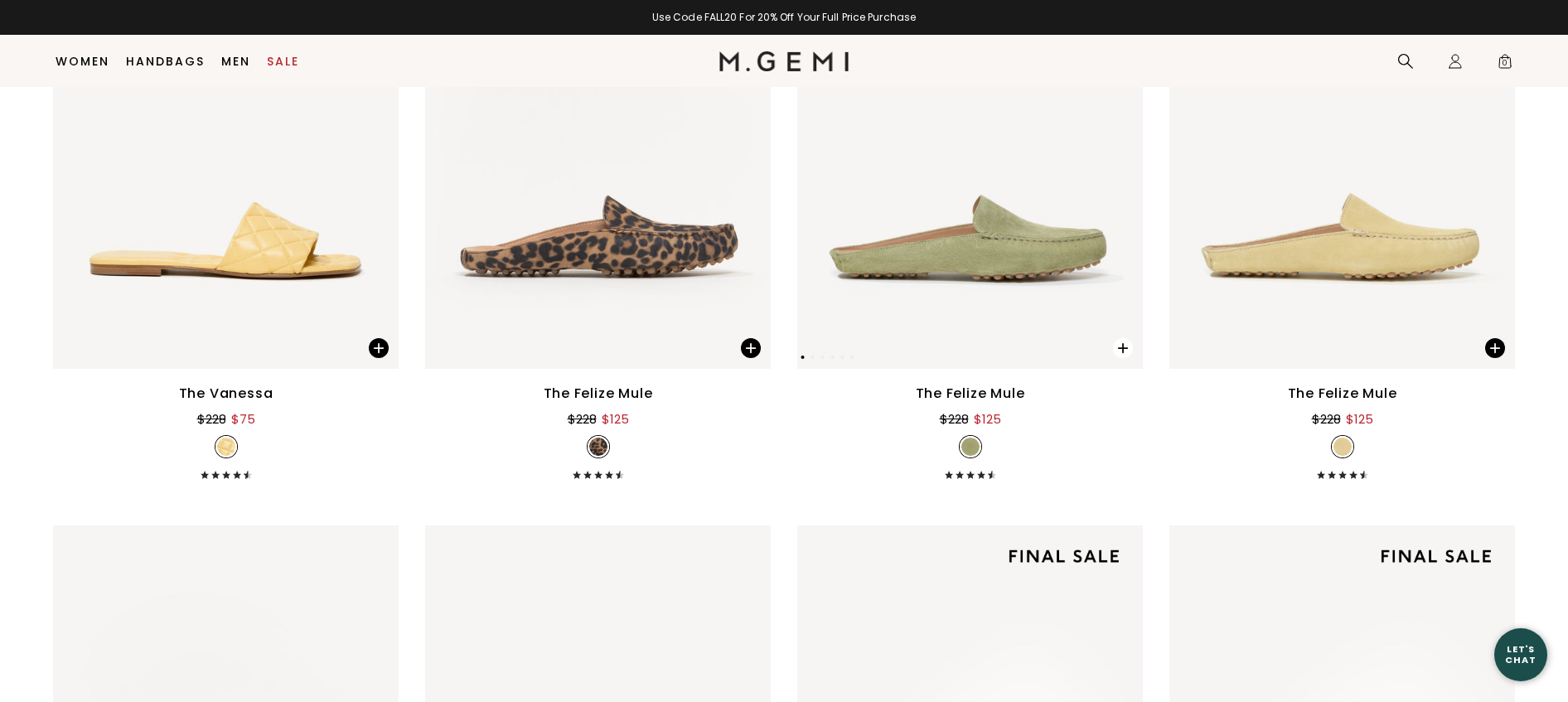
click at [1128, 346] on span at bounding box center [1122, 347] width 20 height 20
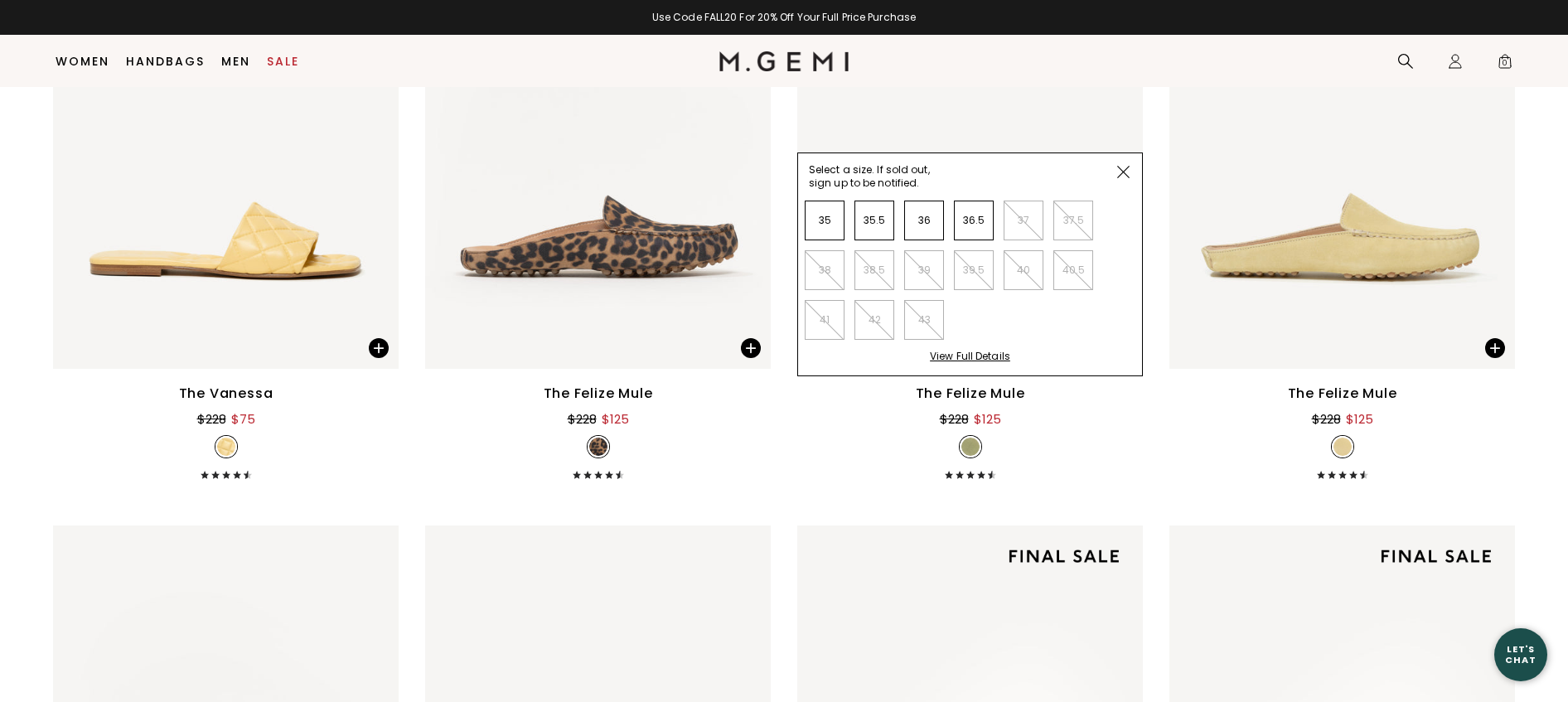
click at [1129, 170] on span at bounding box center [1122, 171] width 37 height 37
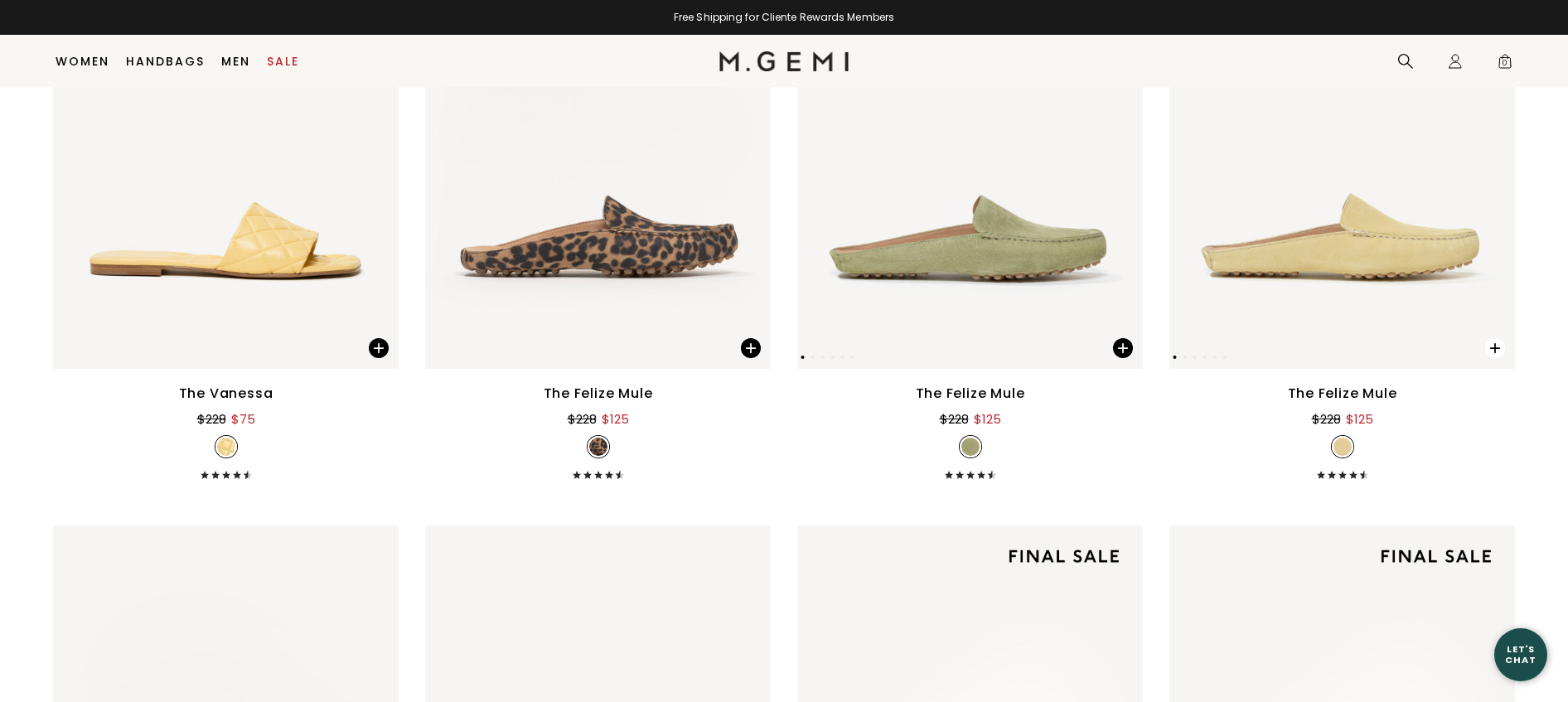
click at [1503, 346] on span at bounding box center [1494, 347] width 20 height 20
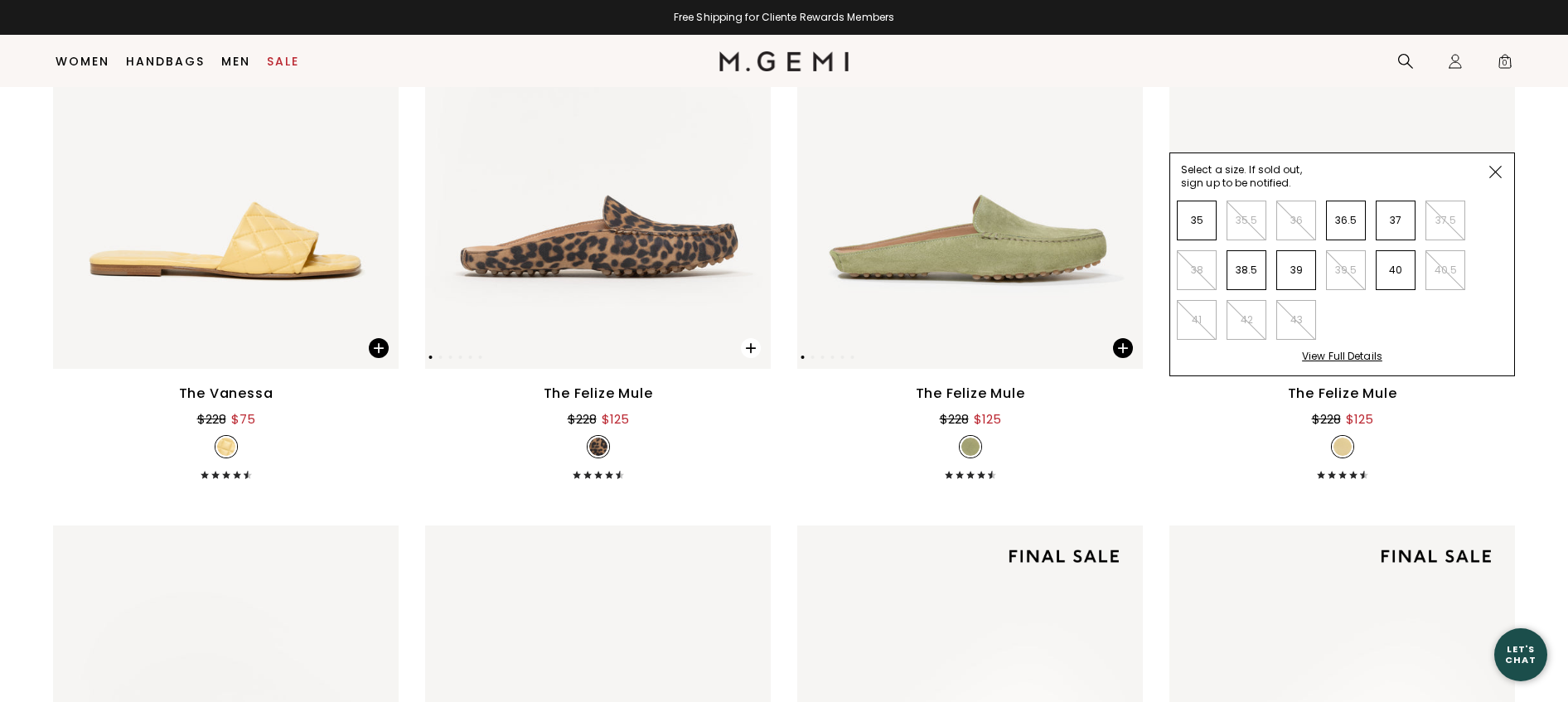
click at [750, 345] on span at bounding box center [750, 347] width 20 height 20
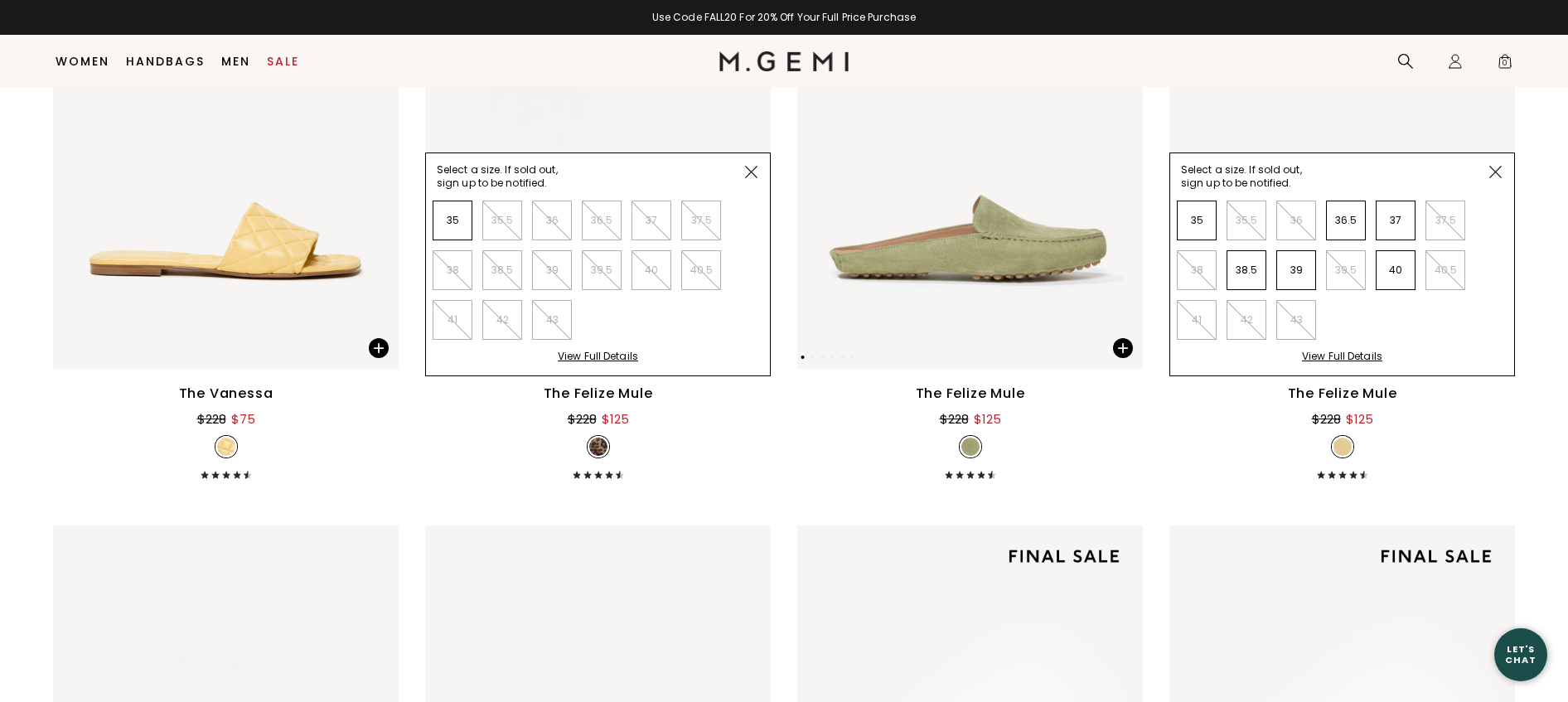
click at [742, 168] on span at bounding box center [750, 171] width 37 height 37
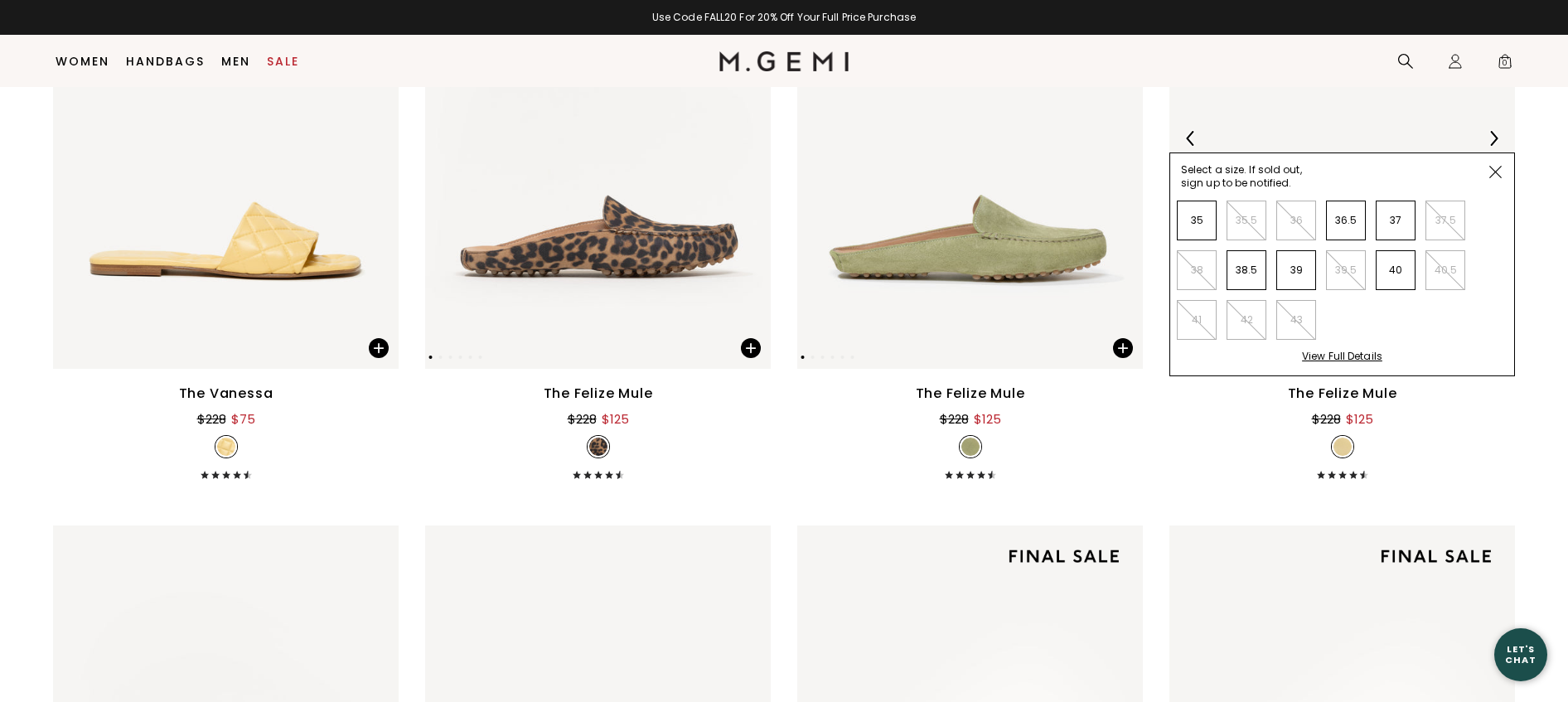
click at [1496, 172] on img at bounding box center [1495, 171] width 12 height 12
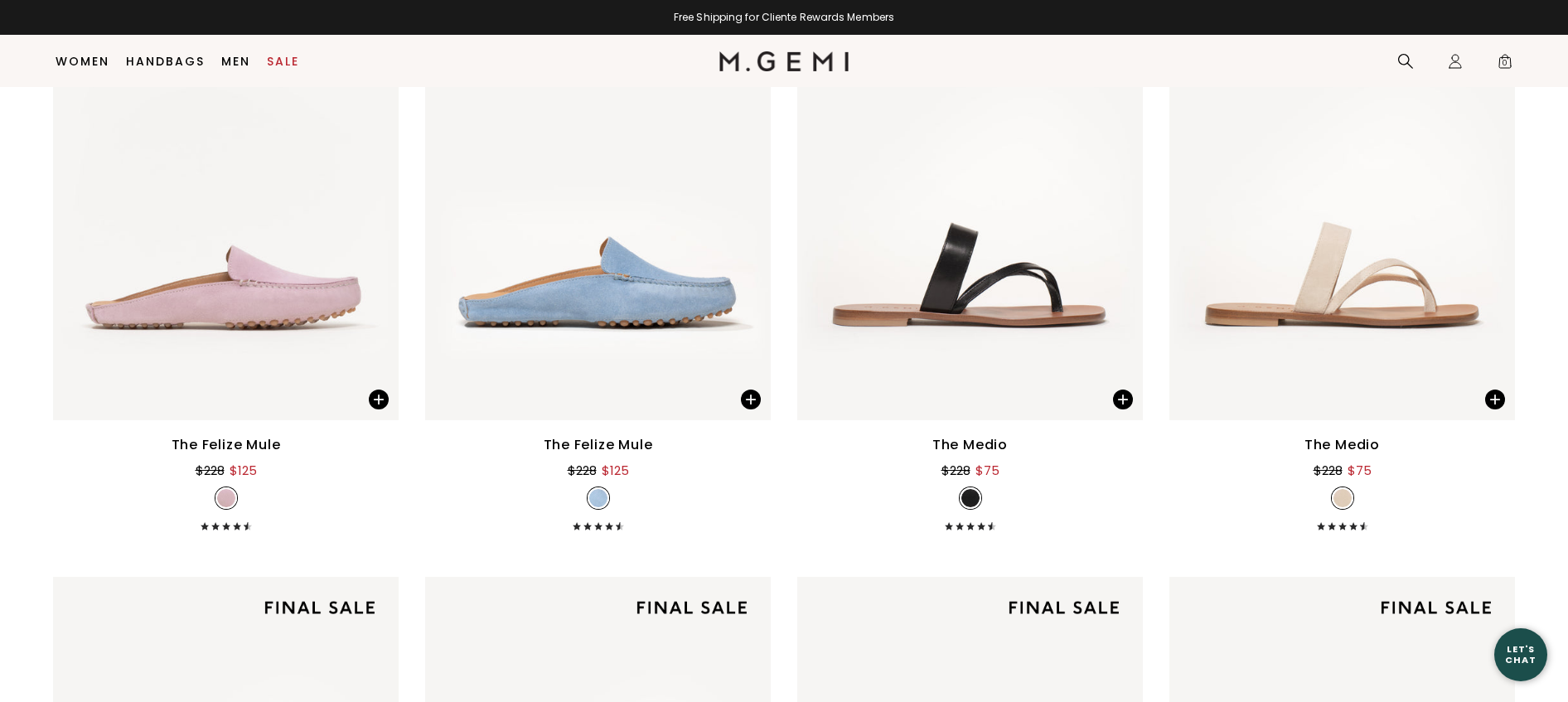
scroll to position [2767, 0]
click at [382, 399] on span at bounding box center [378, 398] width 20 height 20
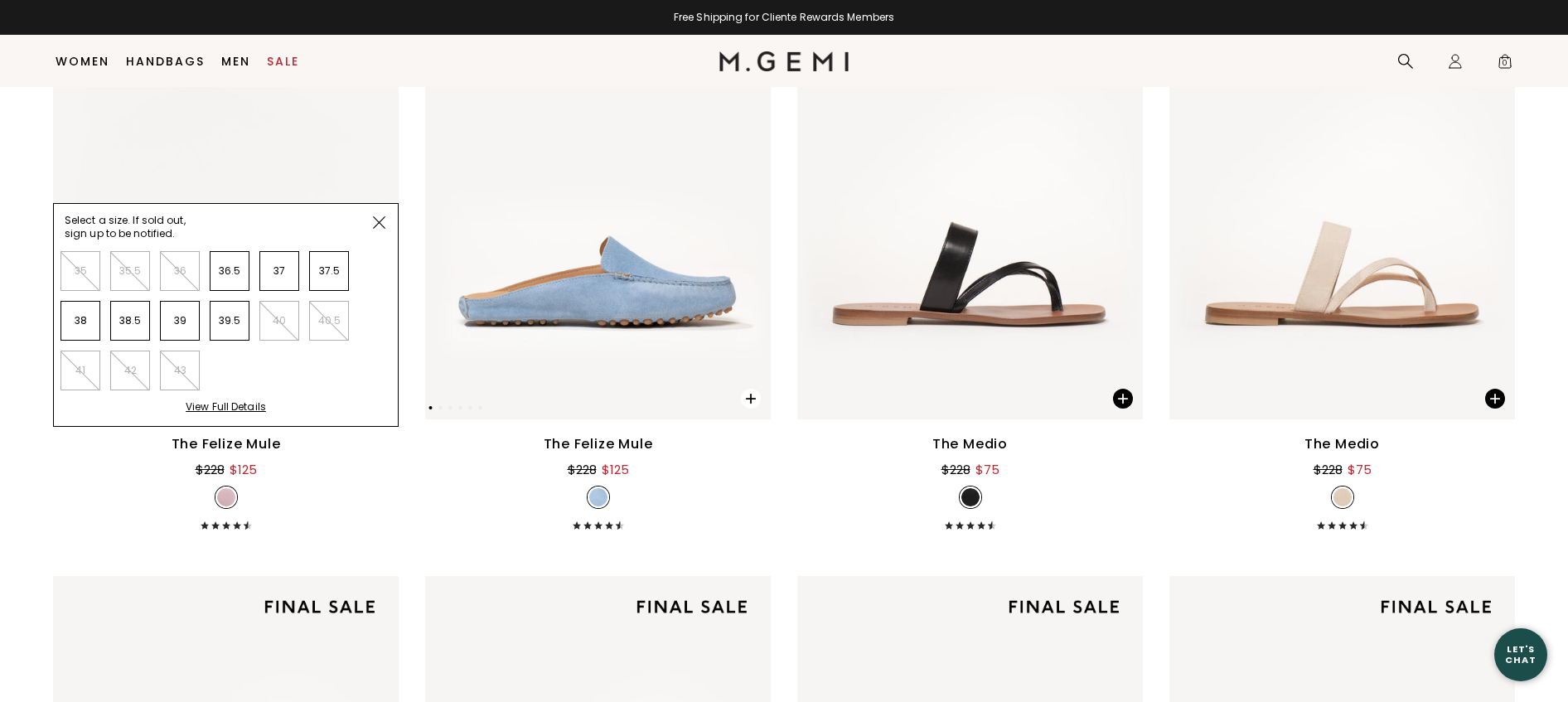
click at [751, 396] on span at bounding box center [750, 398] width 20 height 20
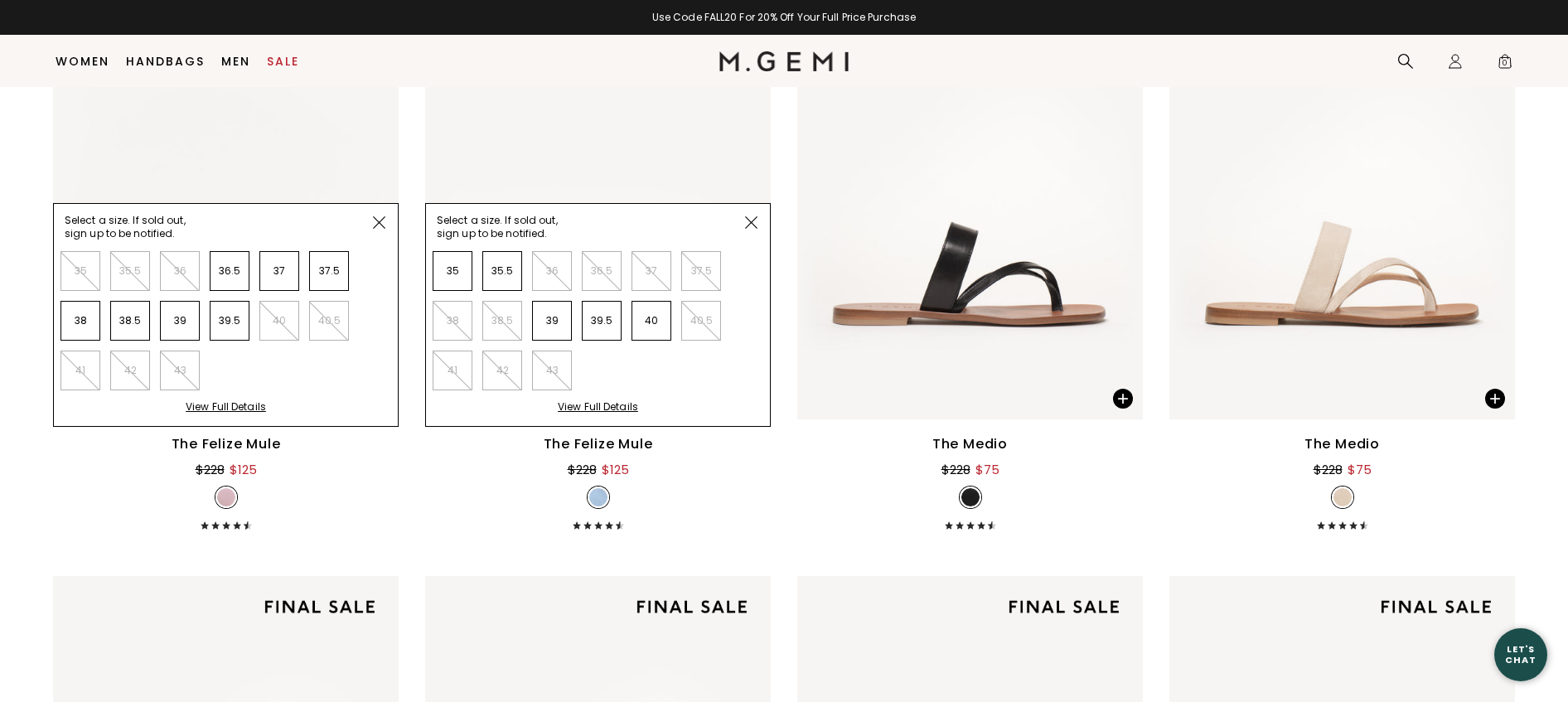
click at [748, 220] on img at bounding box center [751, 222] width 12 height 12
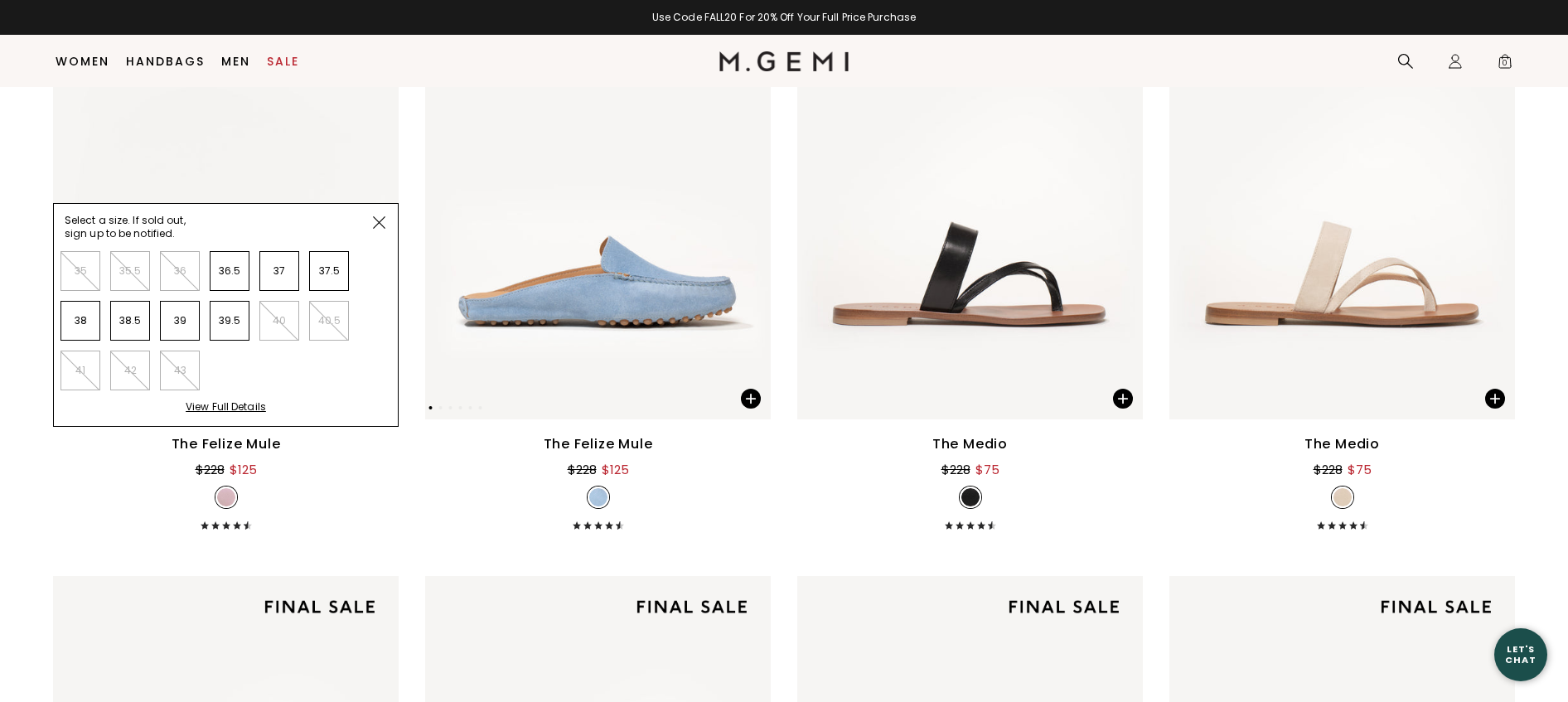
click at [377, 219] on img at bounding box center [379, 222] width 12 height 12
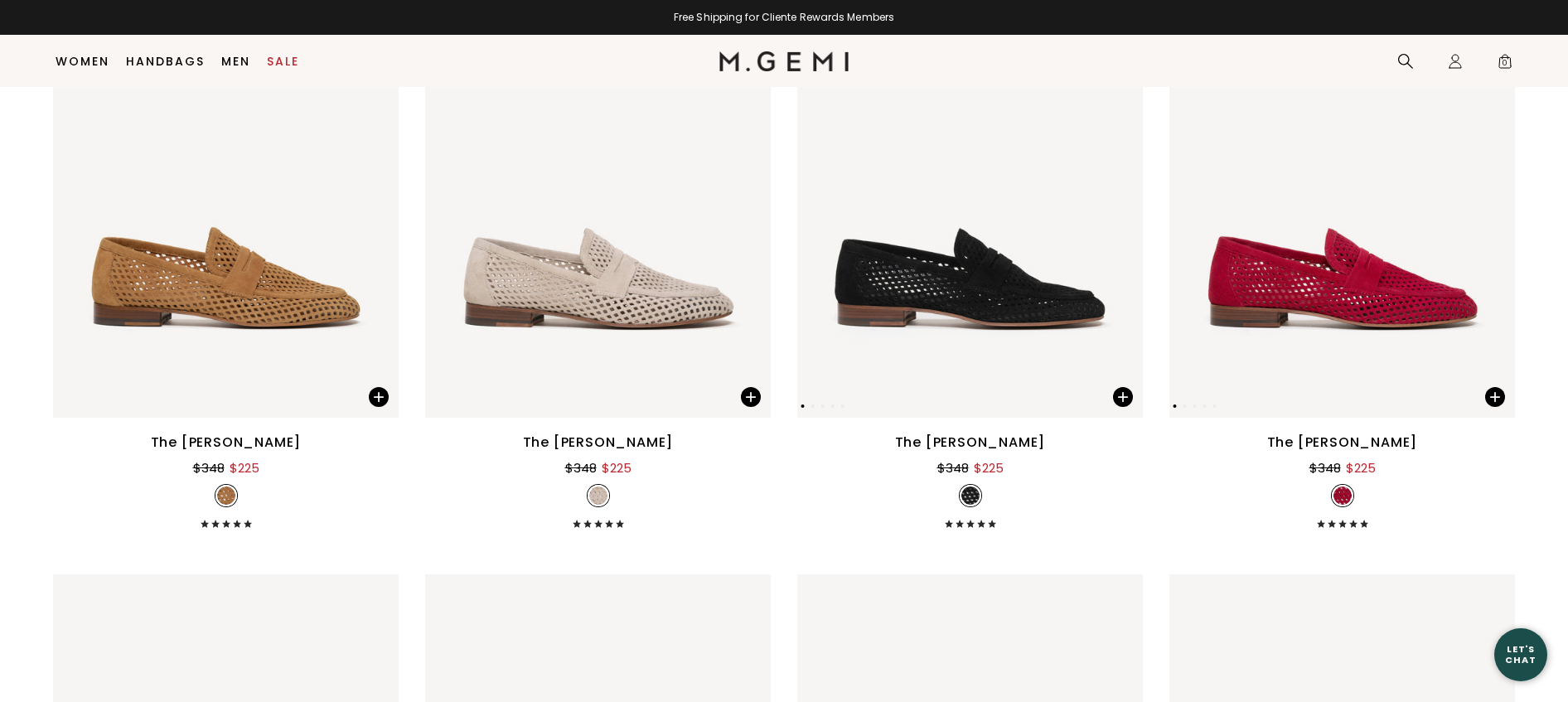
scroll to position [4638, 0]
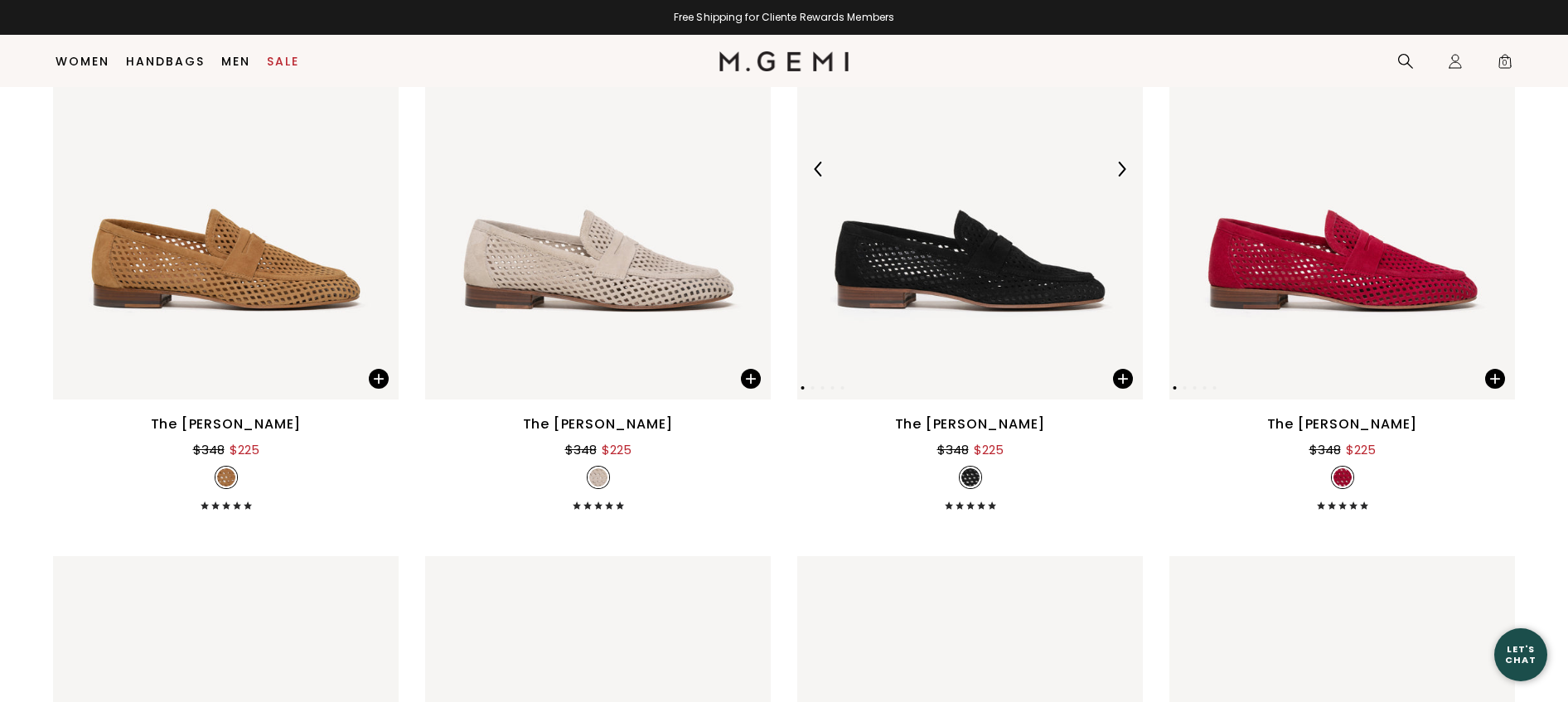
click at [994, 178] on div at bounding box center [970, 169] width 345 height 27
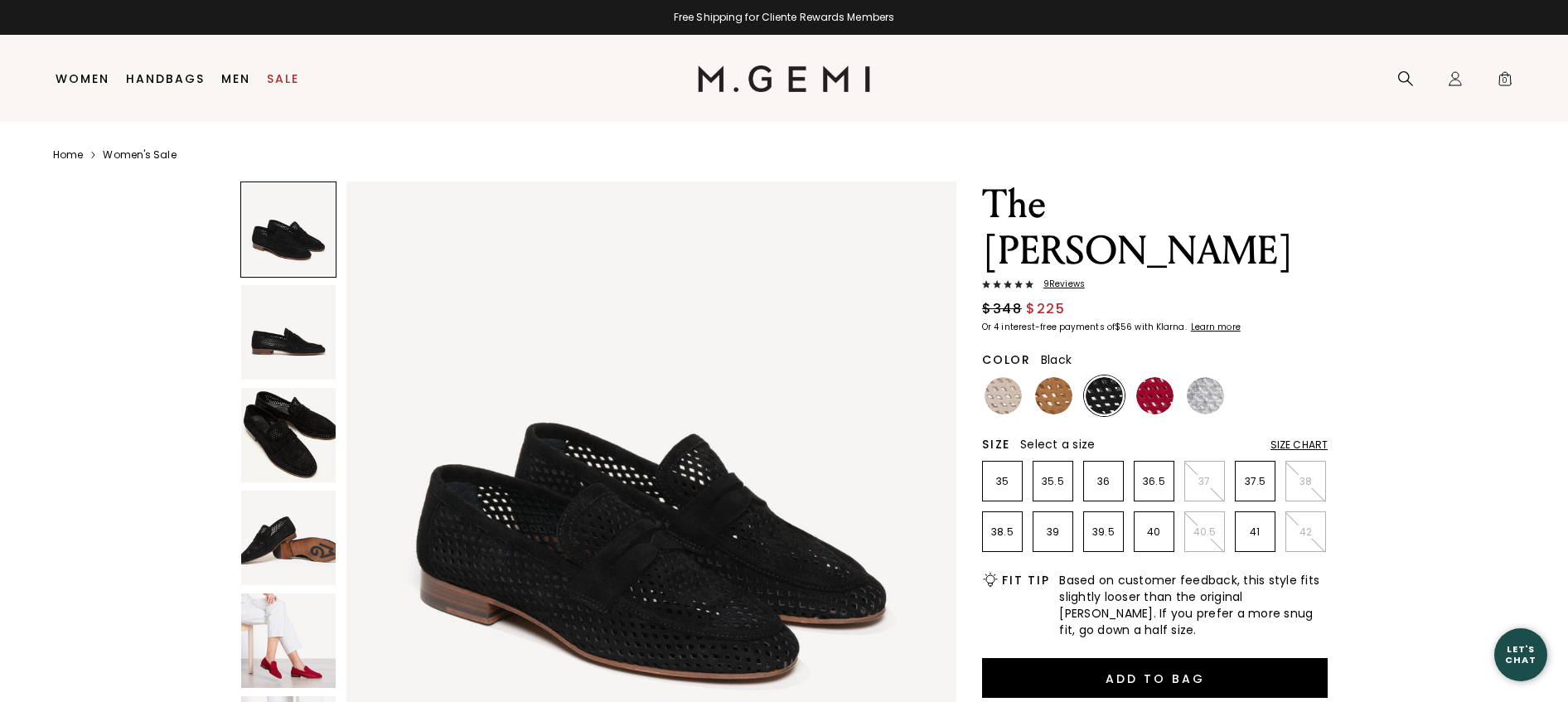
click at [252, 519] on img at bounding box center [288, 537] width 94 height 94
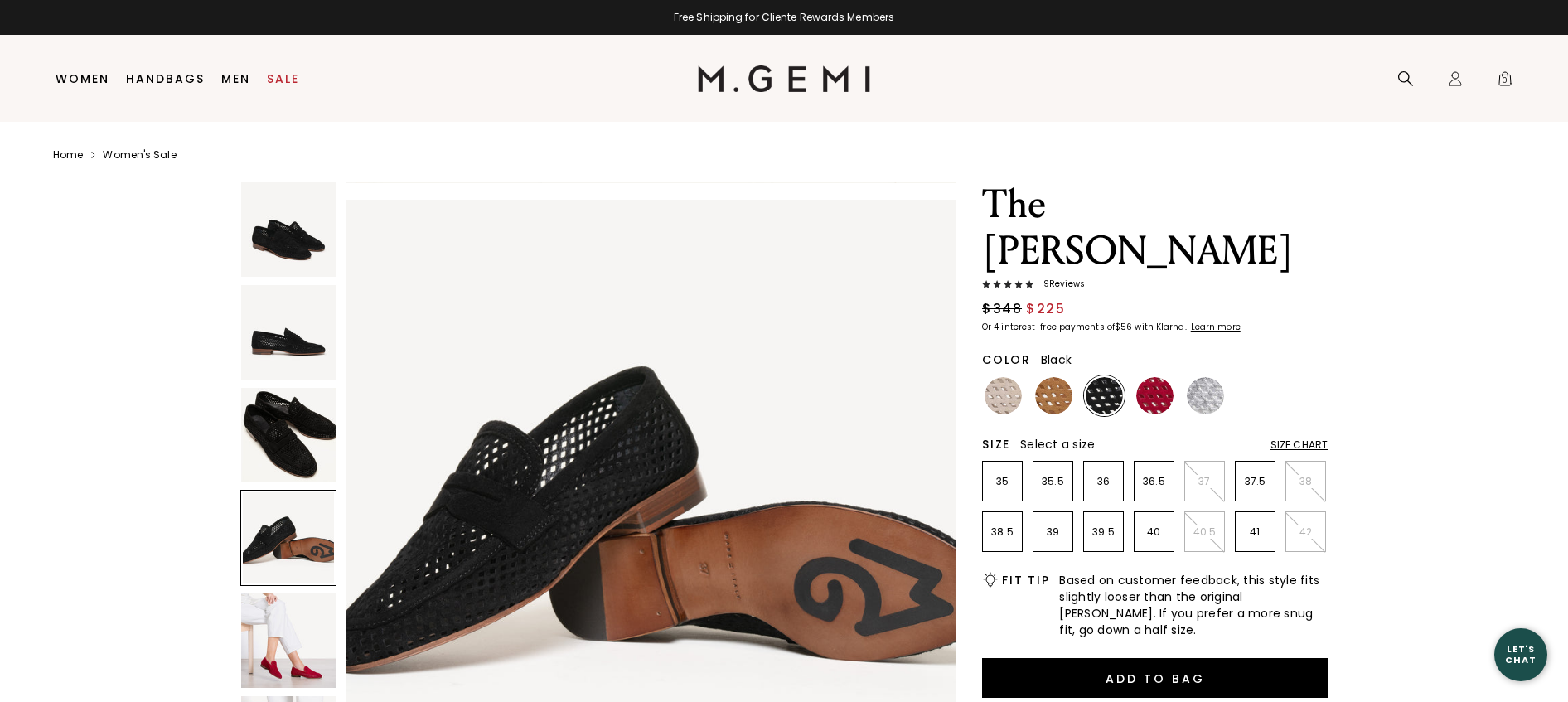
scroll to position [1879, 0]
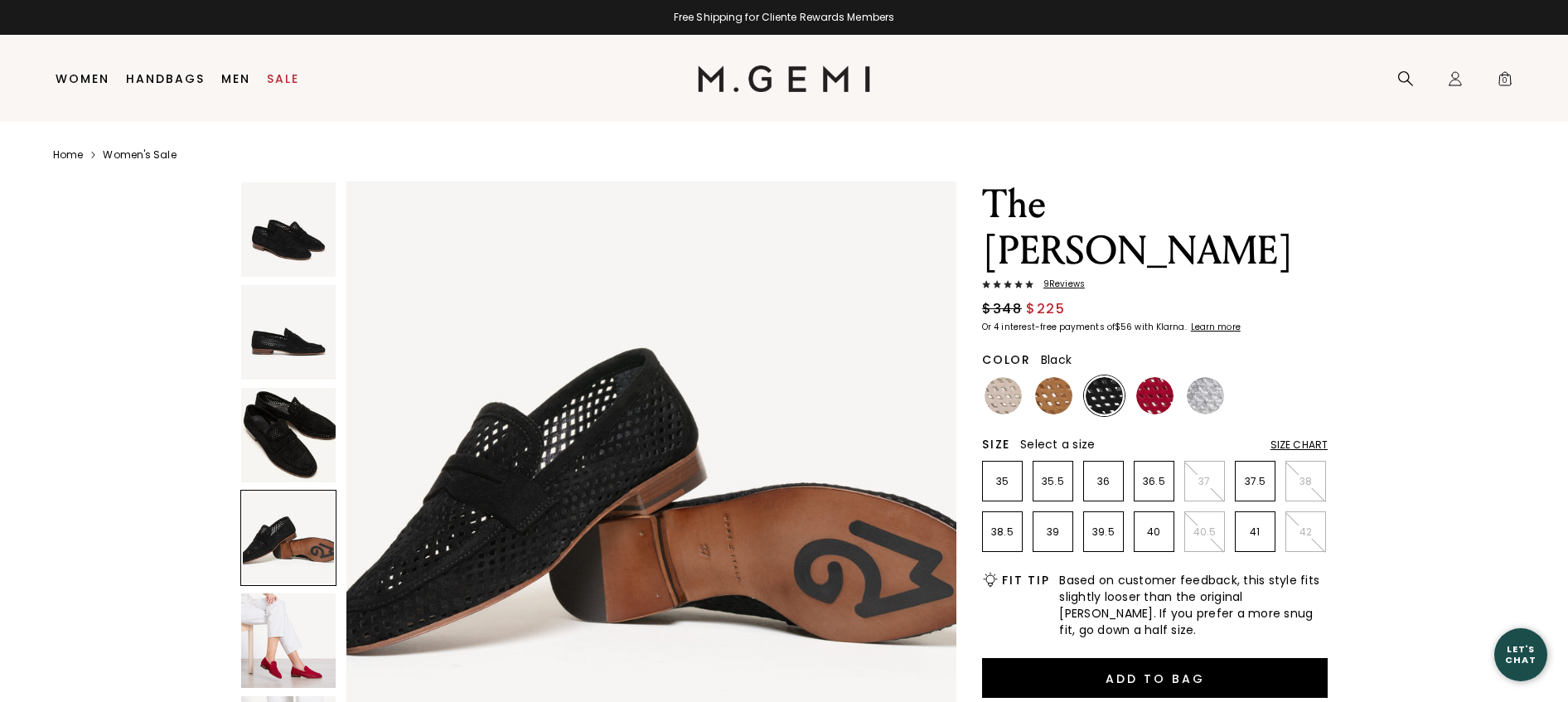
click at [329, 331] on img at bounding box center [288, 332] width 94 height 94
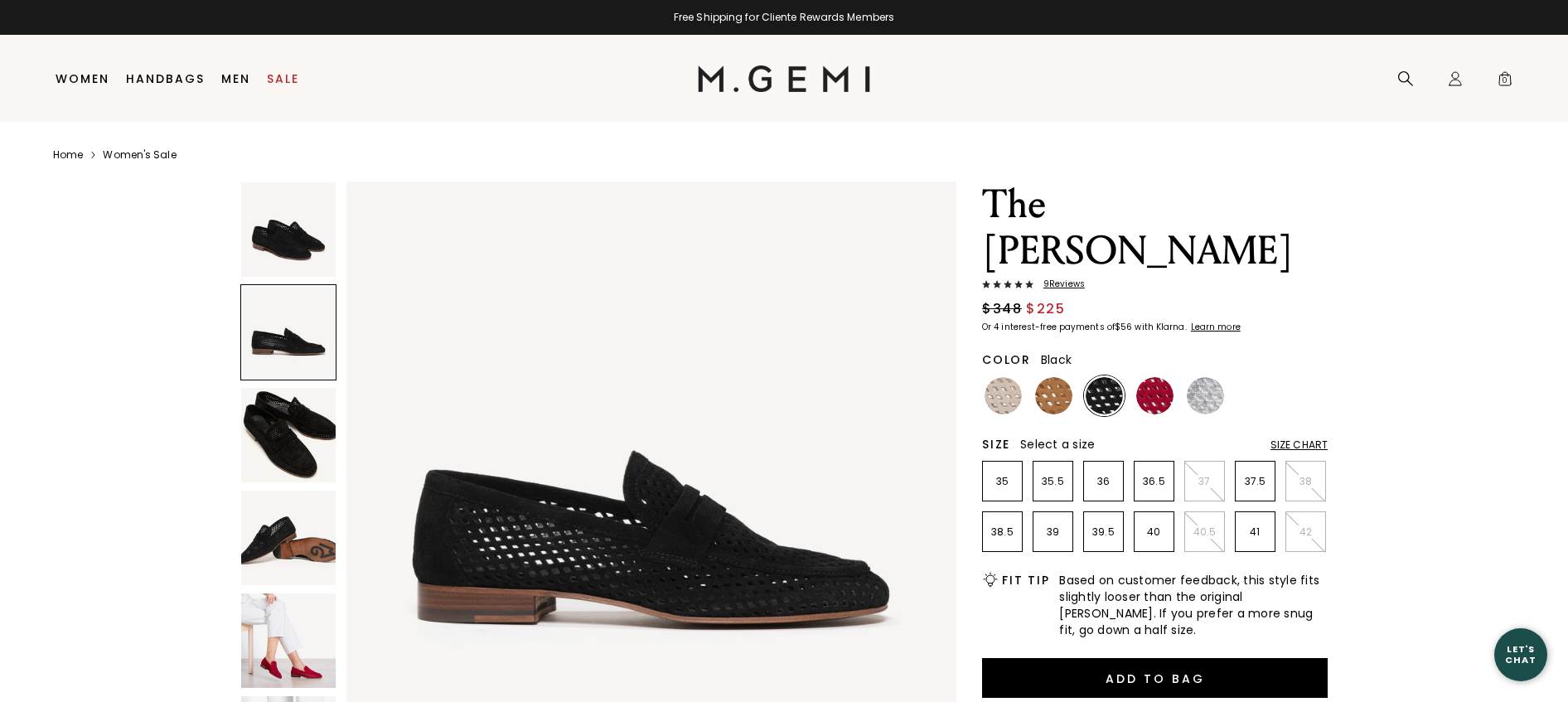
click at [294, 430] on img at bounding box center [288, 435] width 94 height 94
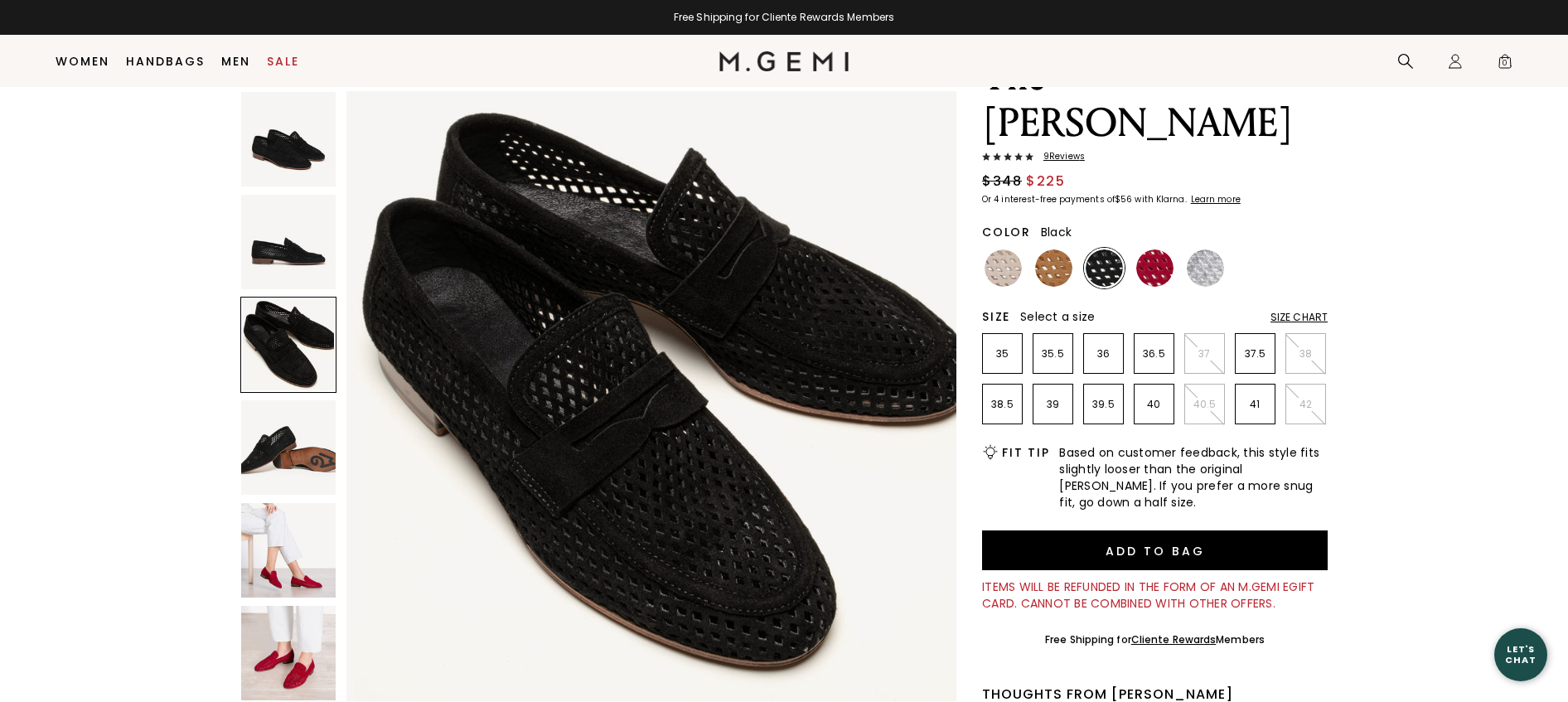
scroll to position [0, 0]
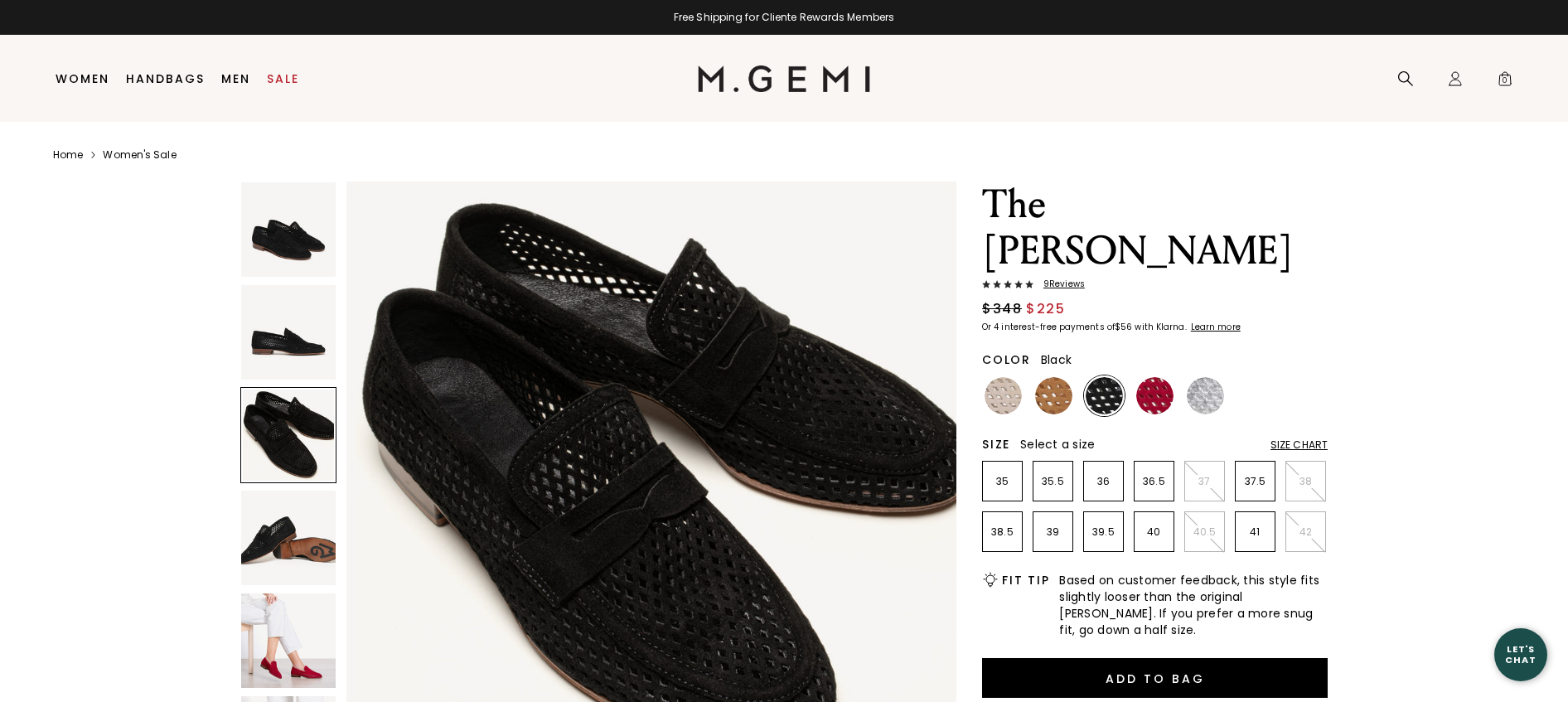
click at [1060, 283] on span "9 Review s" at bounding box center [1059, 285] width 51 height 10
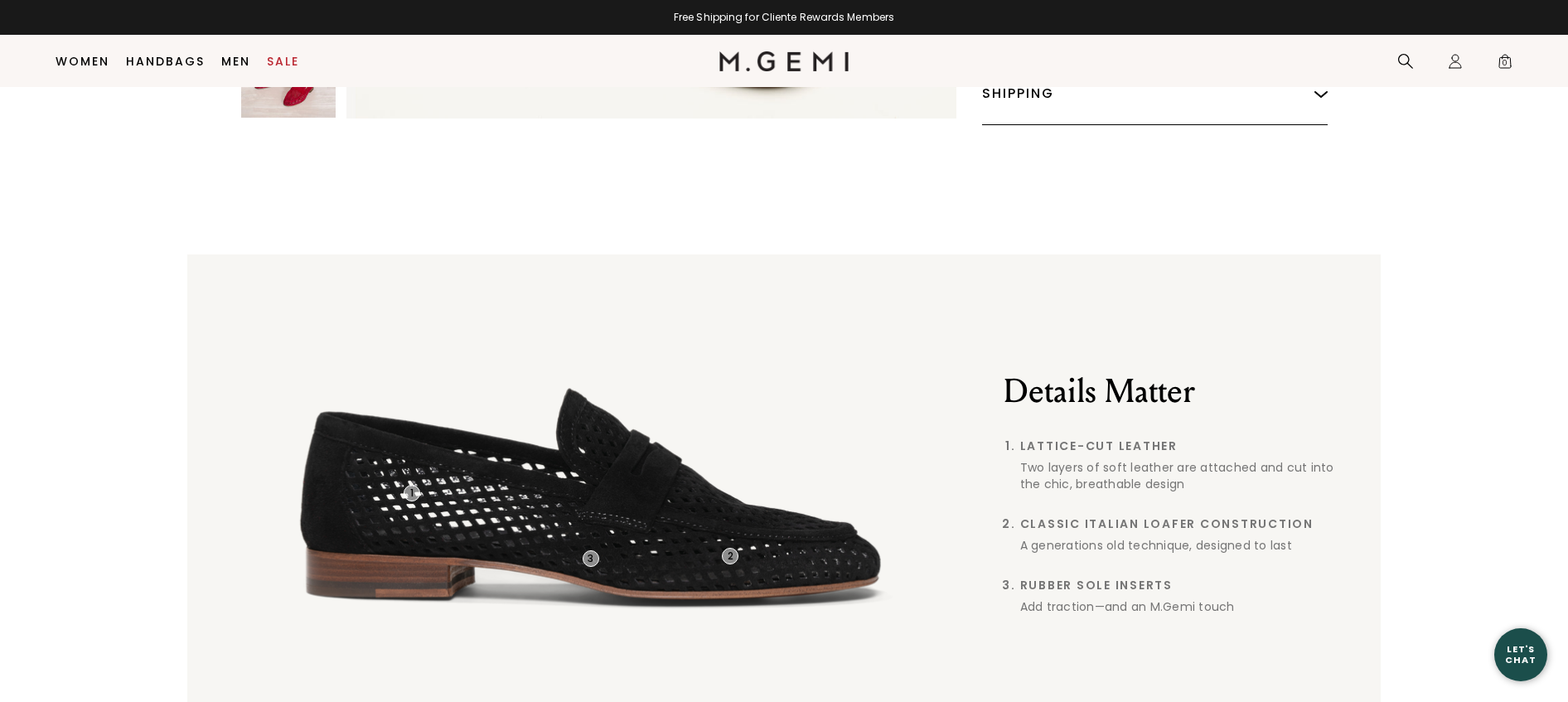
scroll to position [1094, 0]
